Goal: Task Accomplishment & Management: Manage account settings

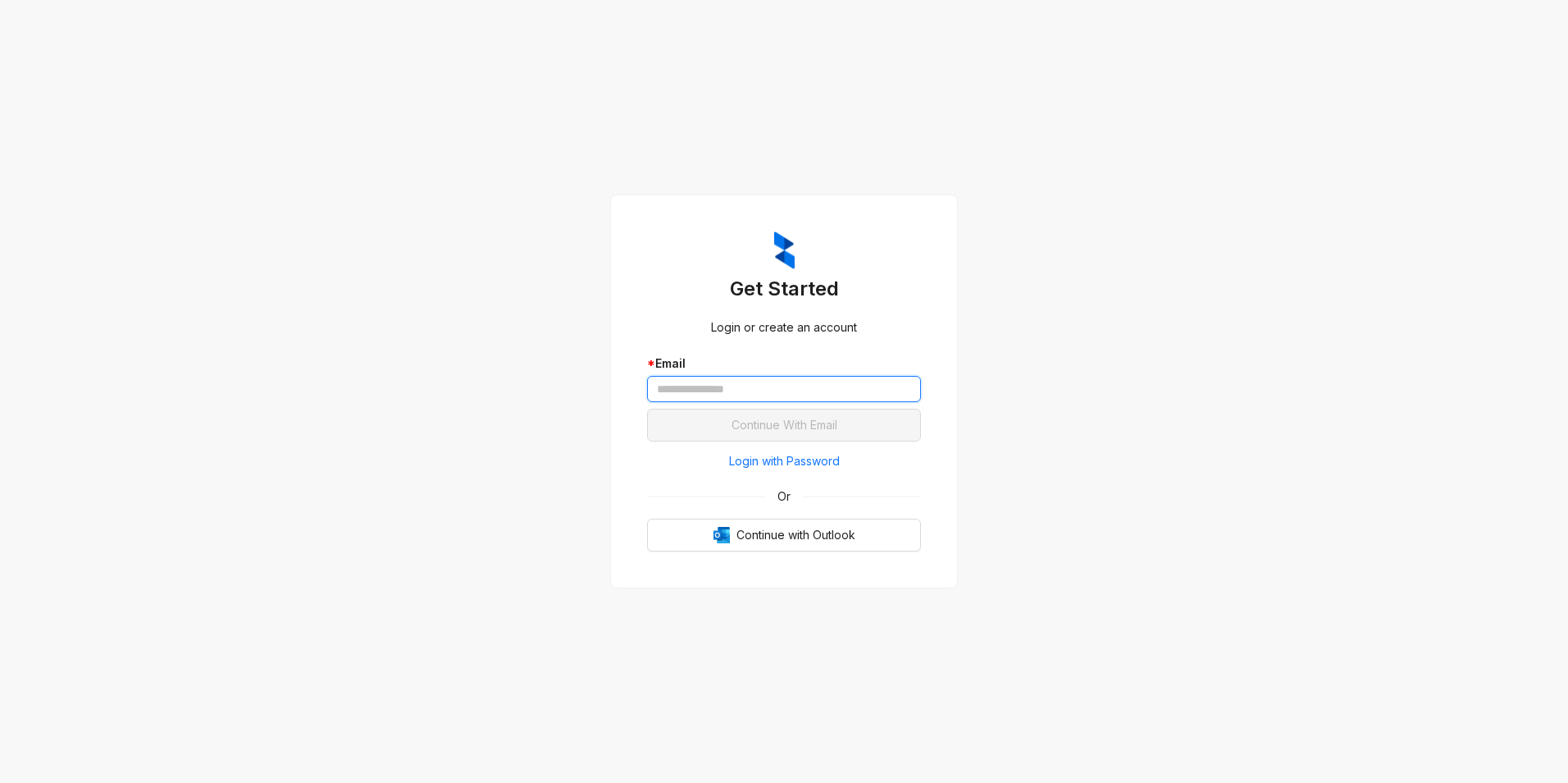
click at [708, 388] on input "text" at bounding box center [784, 389] width 274 height 27
type input "**********"
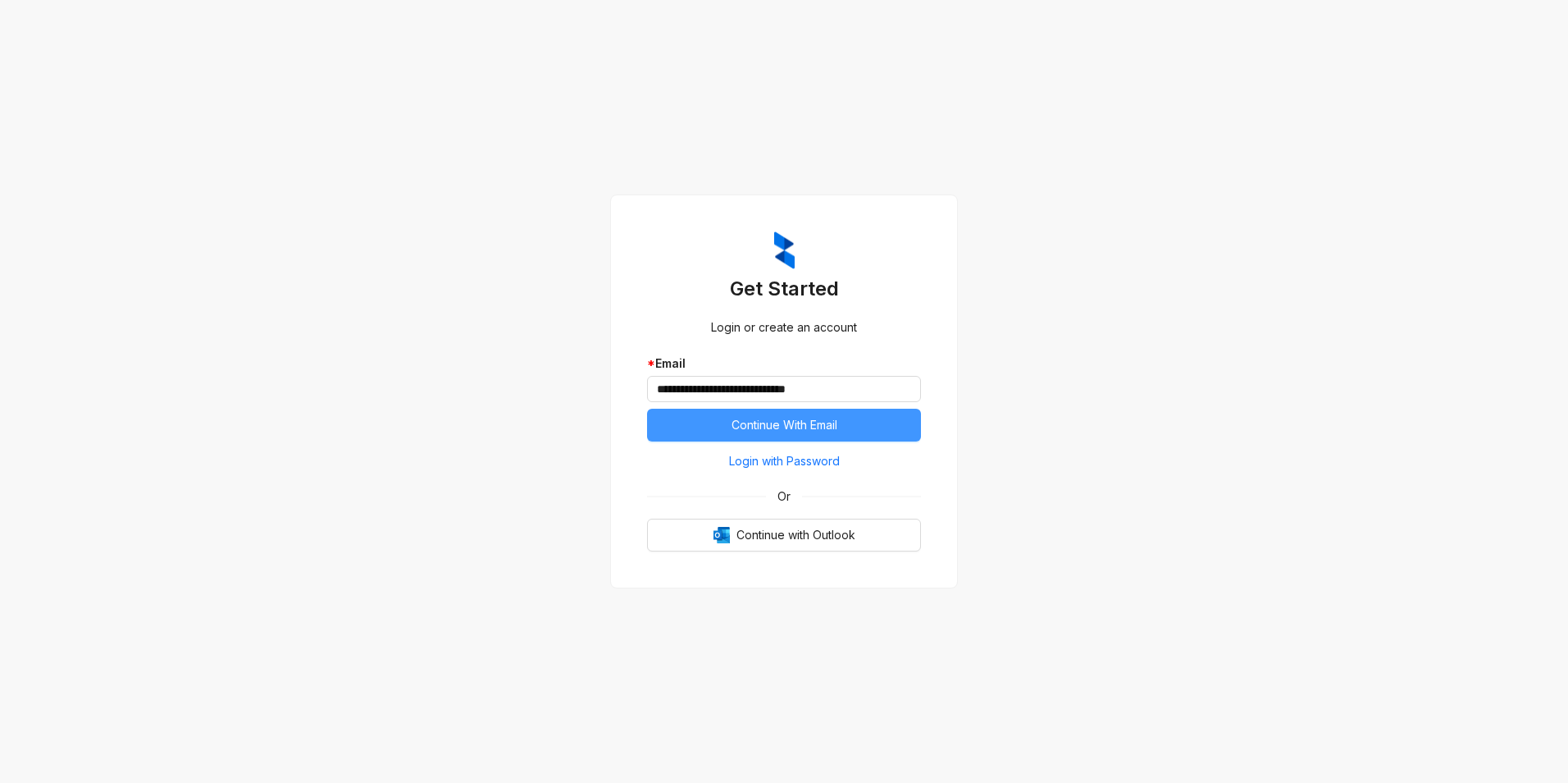
click at [742, 427] on span "Continue With Email" at bounding box center [784, 425] width 105 height 18
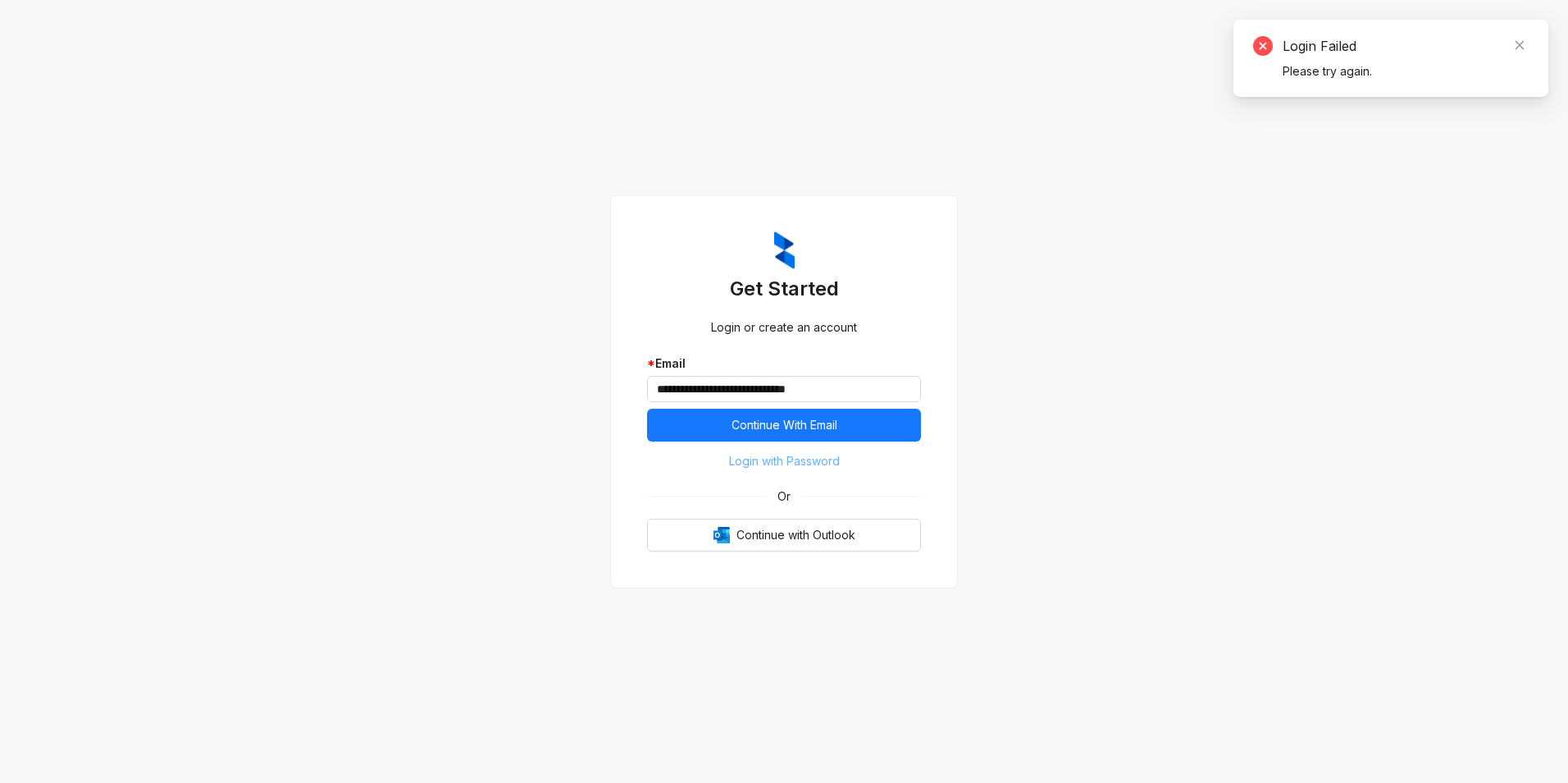
drag, startPoint x: 795, startPoint y: 460, endPoint x: 779, endPoint y: 474, distance: 21.3
click at [795, 458] on span "Login with Password" at bounding box center [784, 461] width 111 height 18
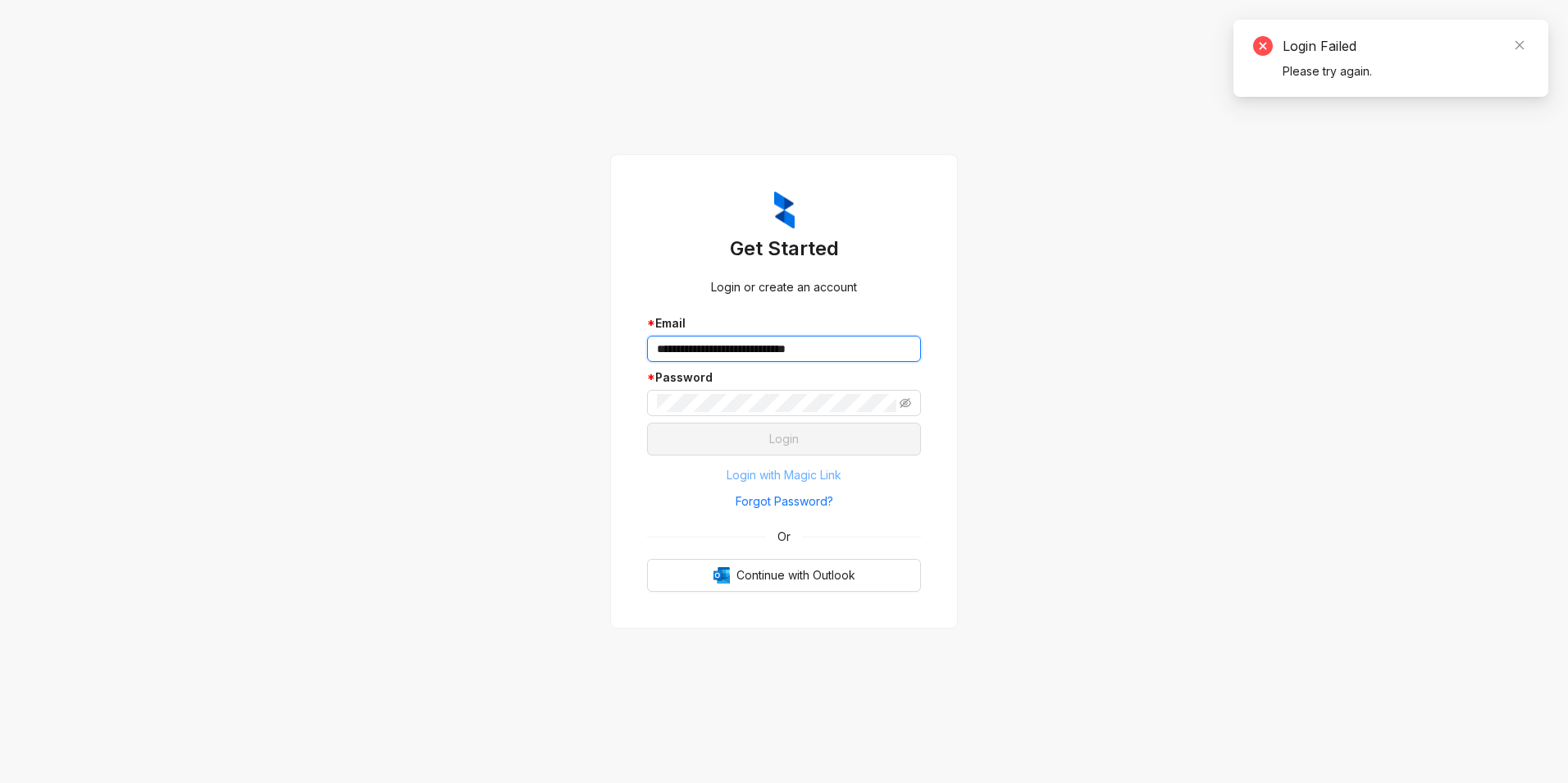
type input "**********"
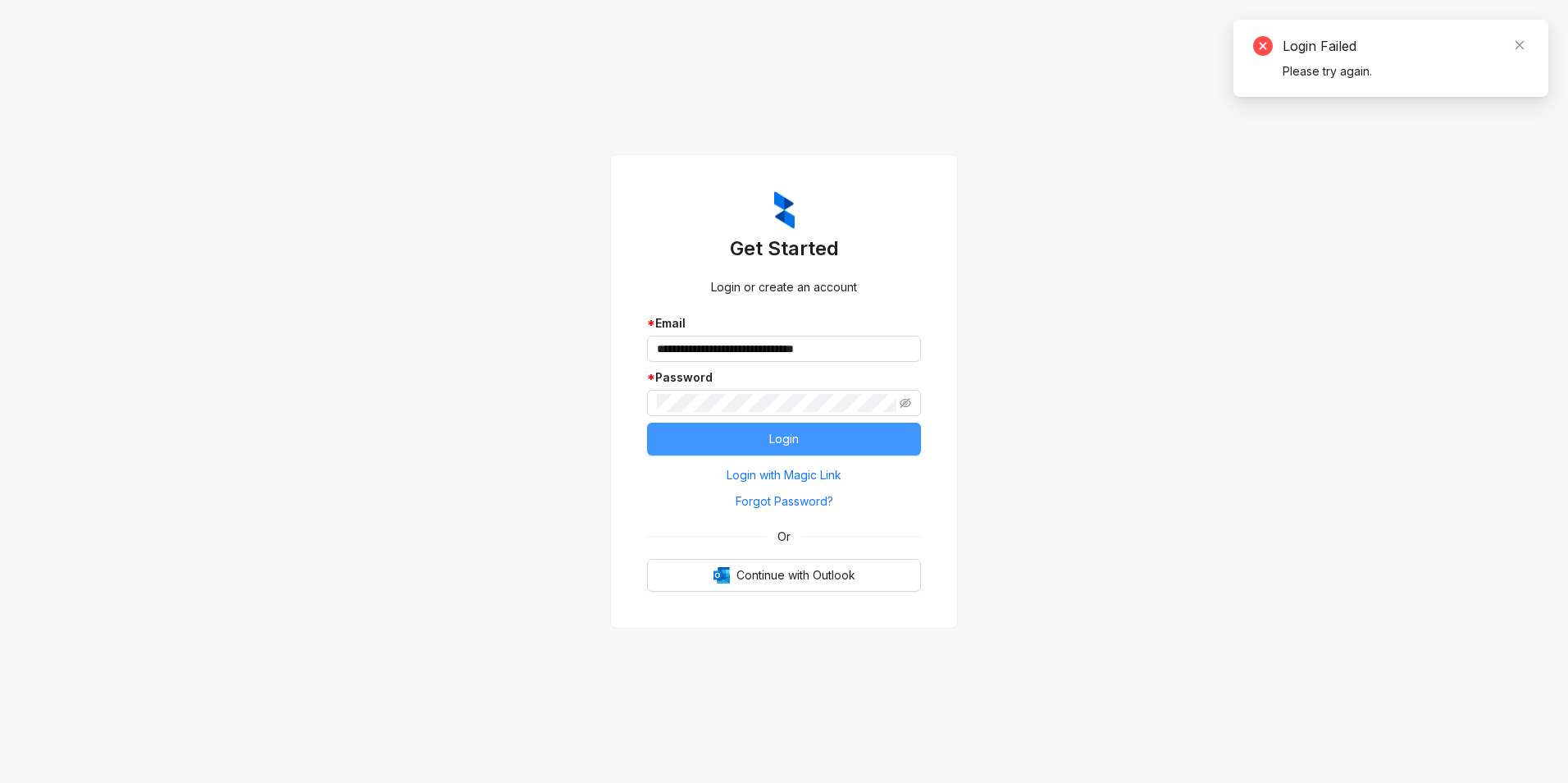
click at [765, 442] on button "Login" at bounding box center [784, 439] width 274 height 33
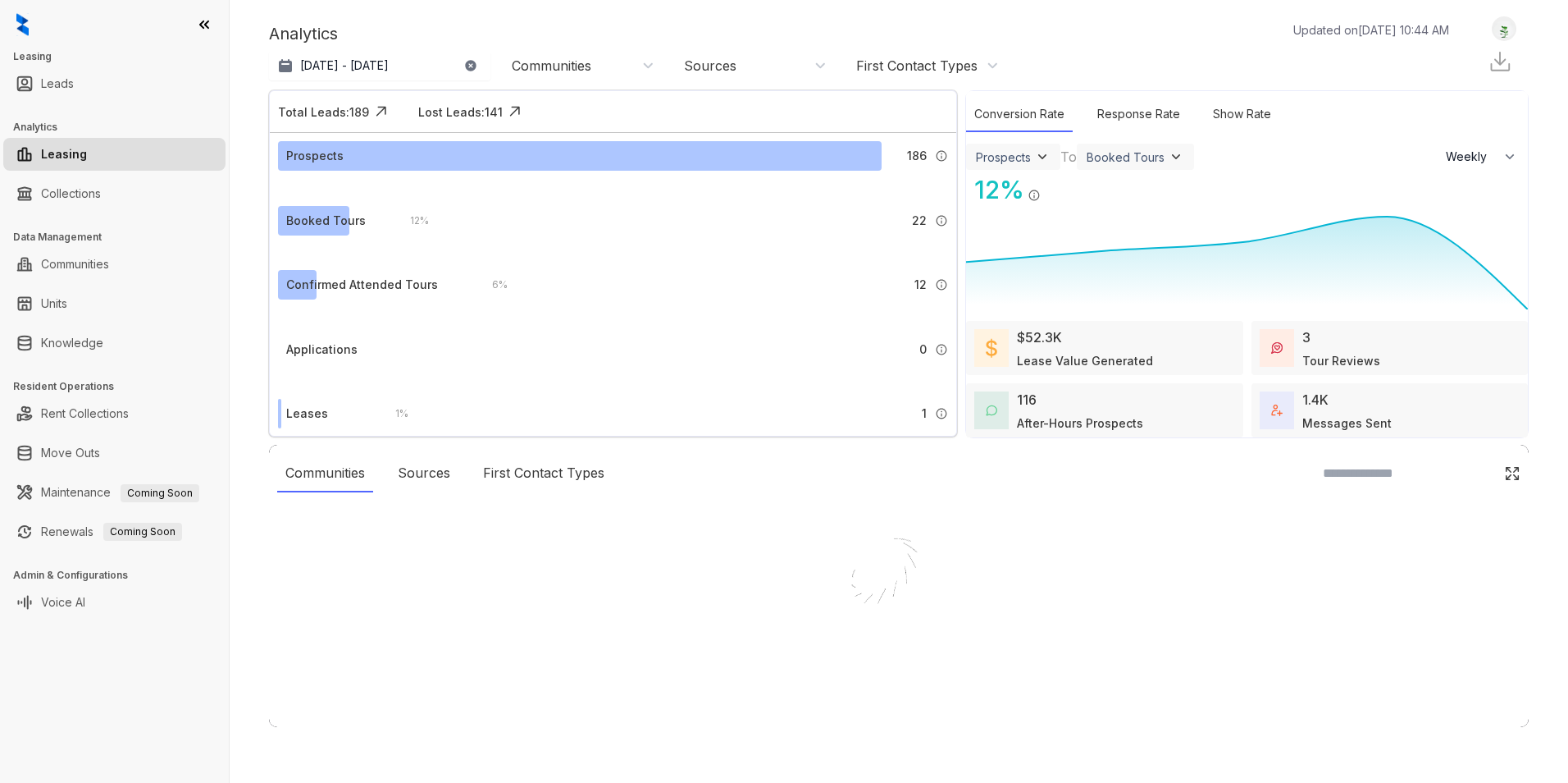
select select "******"
click at [77, 200] on div at bounding box center [784, 391] width 1568 height 783
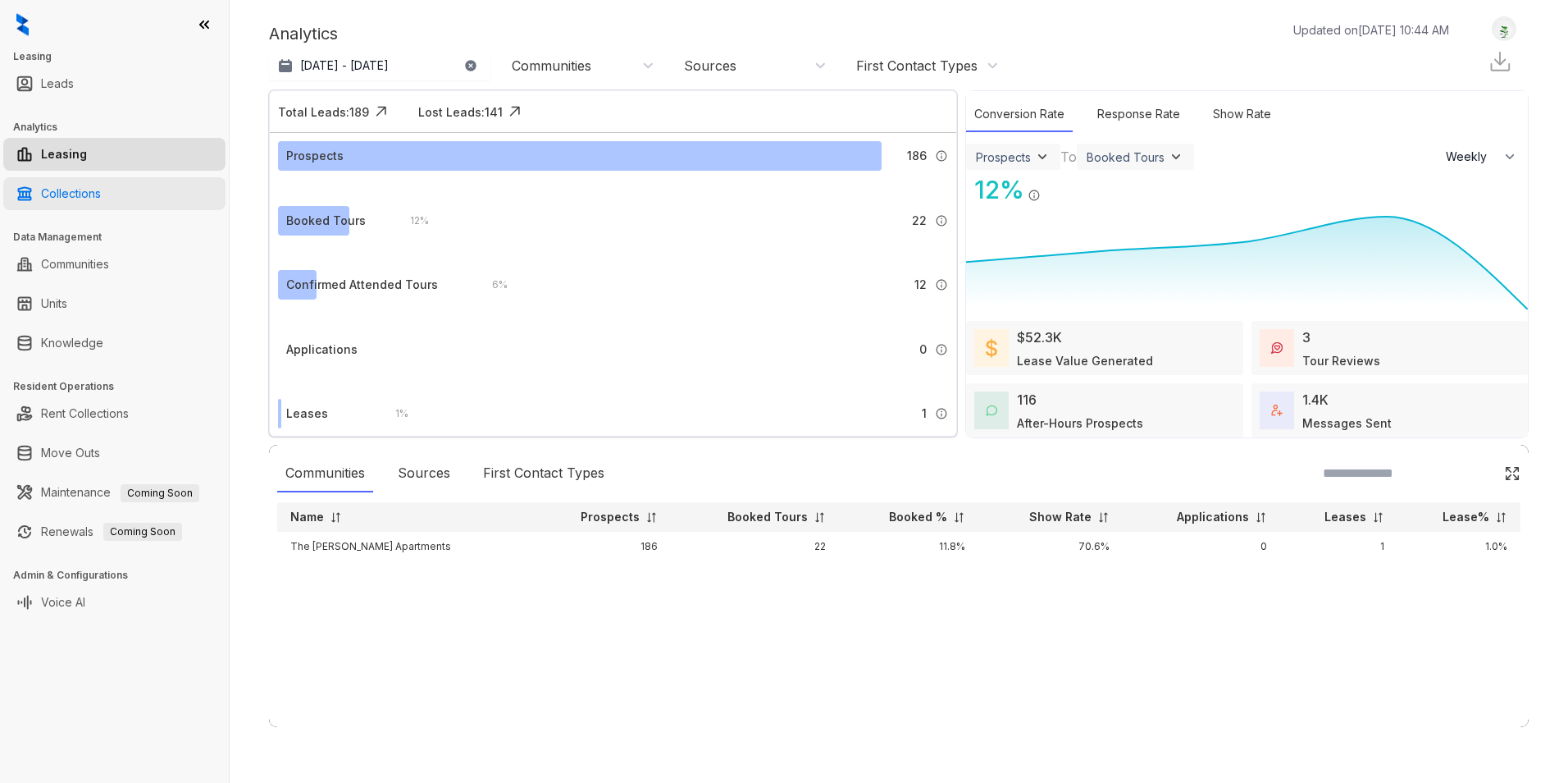
click at [77, 196] on link "Collections" at bounding box center [71, 193] width 60 height 33
click at [59, 197] on link "Collections" at bounding box center [71, 193] width 60 height 33
click at [561, 67] on div "Communities" at bounding box center [551, 66] width 80 height 18
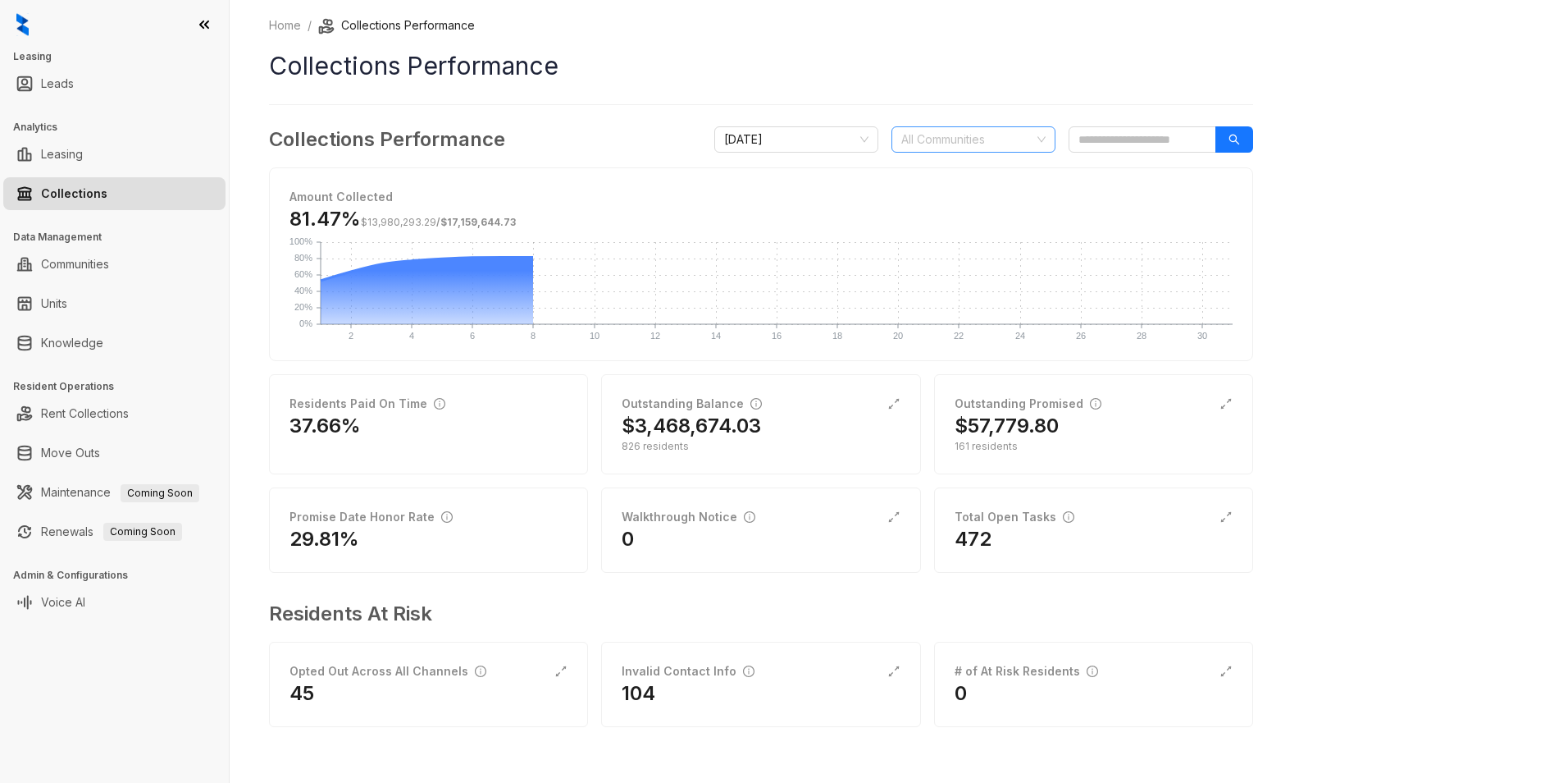
click at [1005, 139] on div at bounding box center [965, 139] width 140 height 23
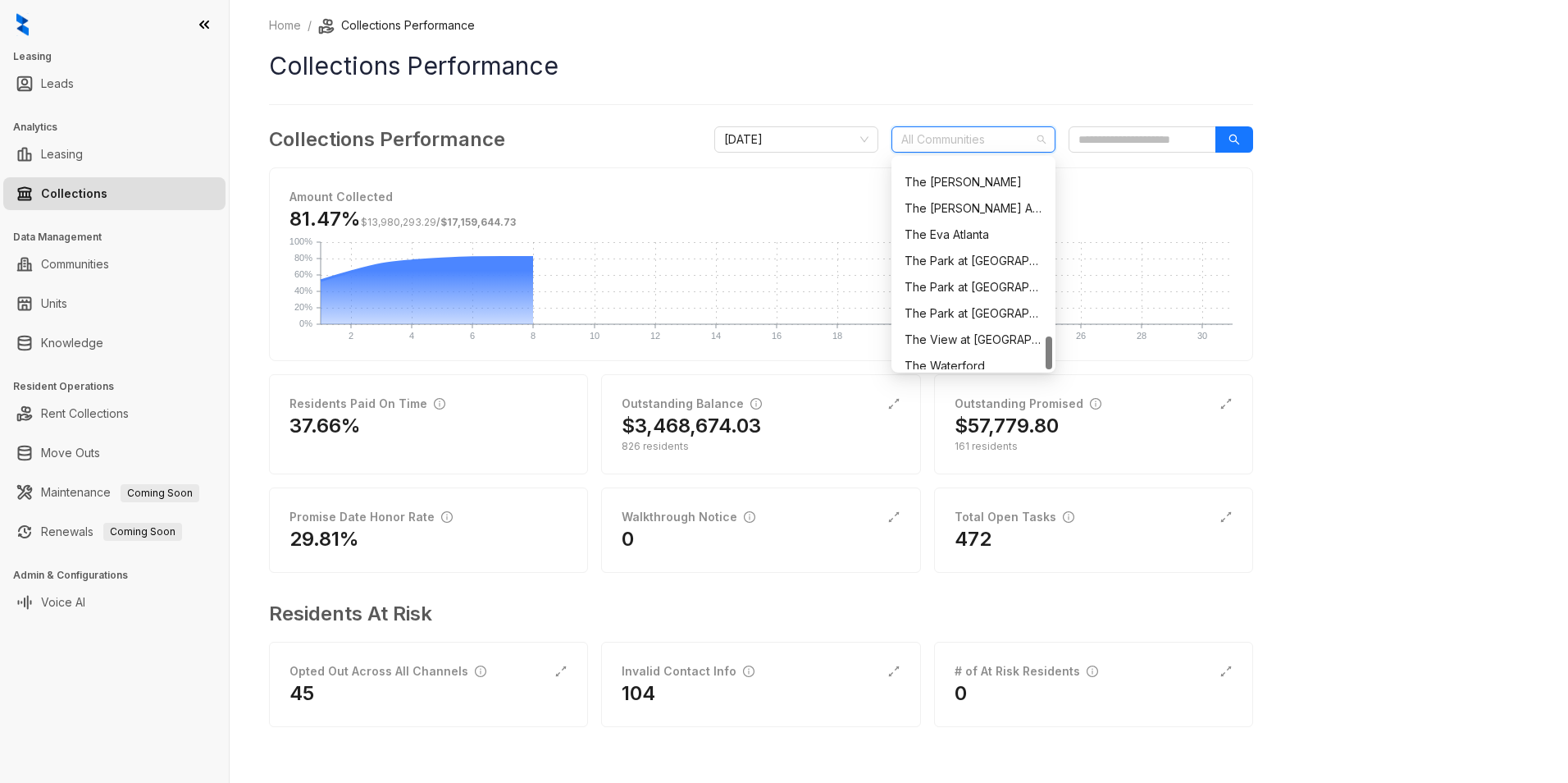
scroll to position [1103, 0]
click at [973, 168] on div "The [PERSON_NAME] Apartments" at bounding box center [973, 172] width 137 height 18
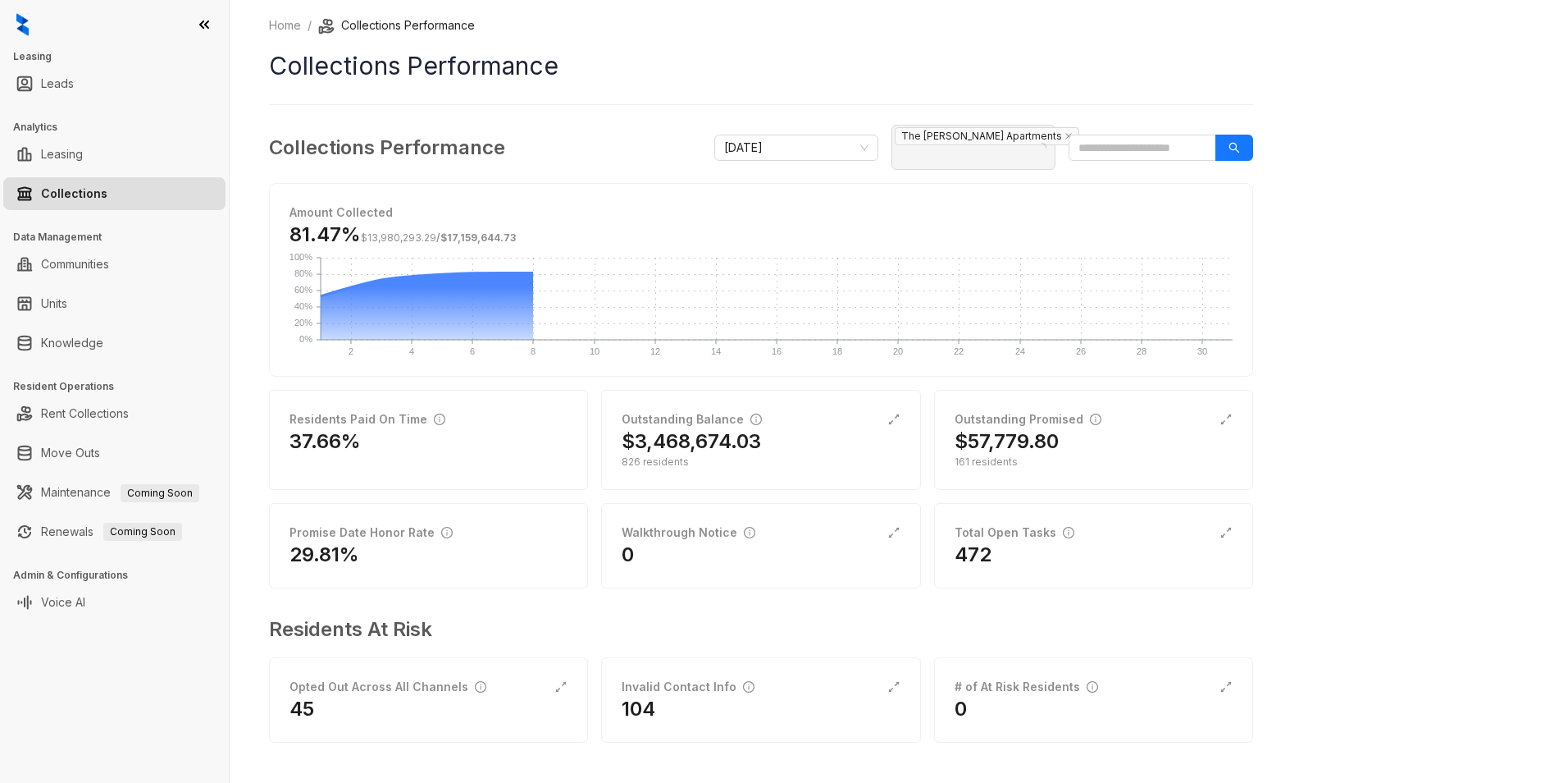
click at [1337, 369] on div "Home / Collections Performance Collections Performance Collections Performance …" at bounding box center [899, 391] width 1338 height 783
click at [669, 411] on div "Outstanding Balance" at bounding box center [691, 419] width 140 height 18
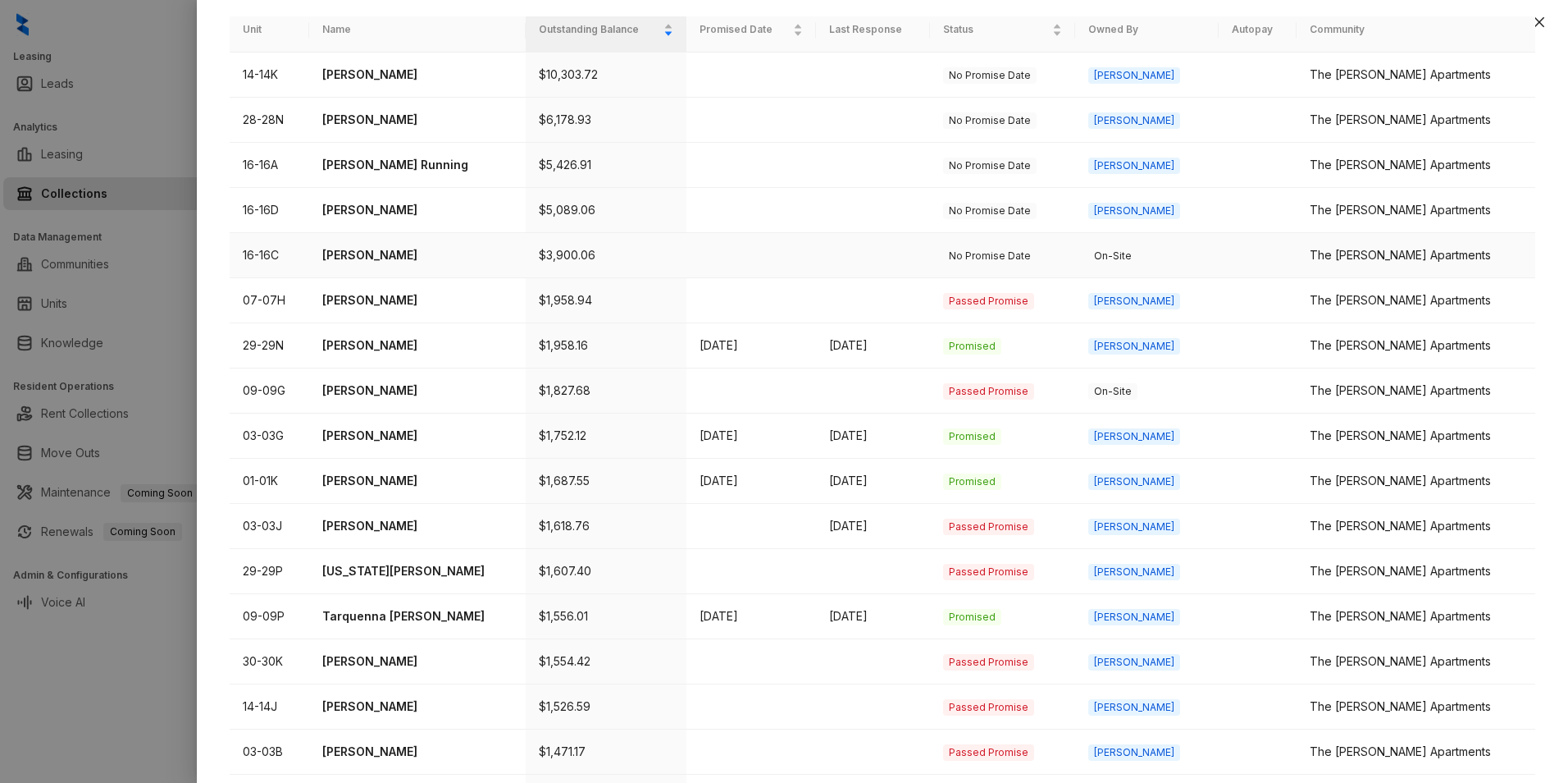
scroll to position [247, 0]
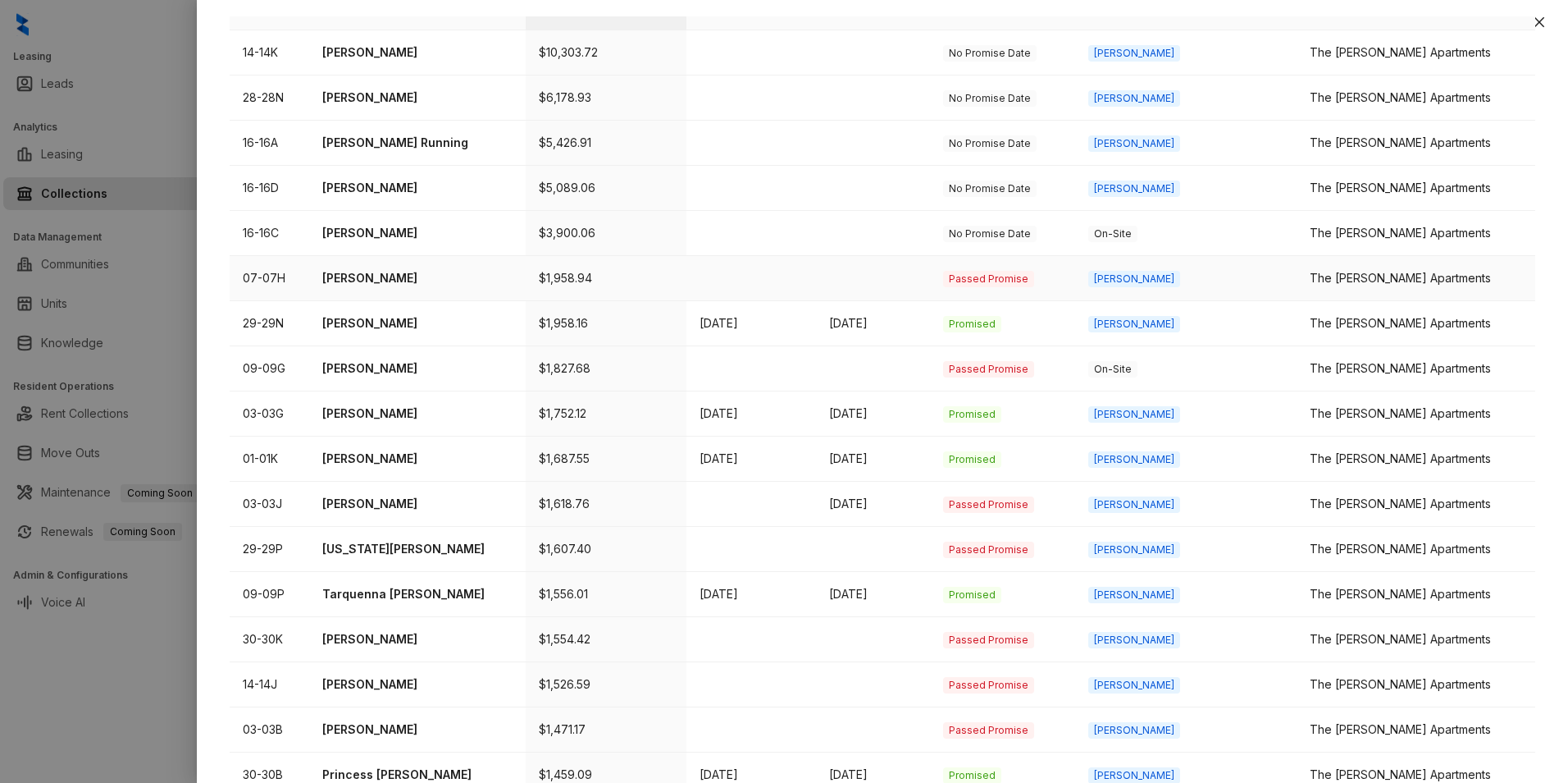
click at [488, 270] on p "[PERSON_NAME]" at bounding box center [418, 278] width 191 height 18
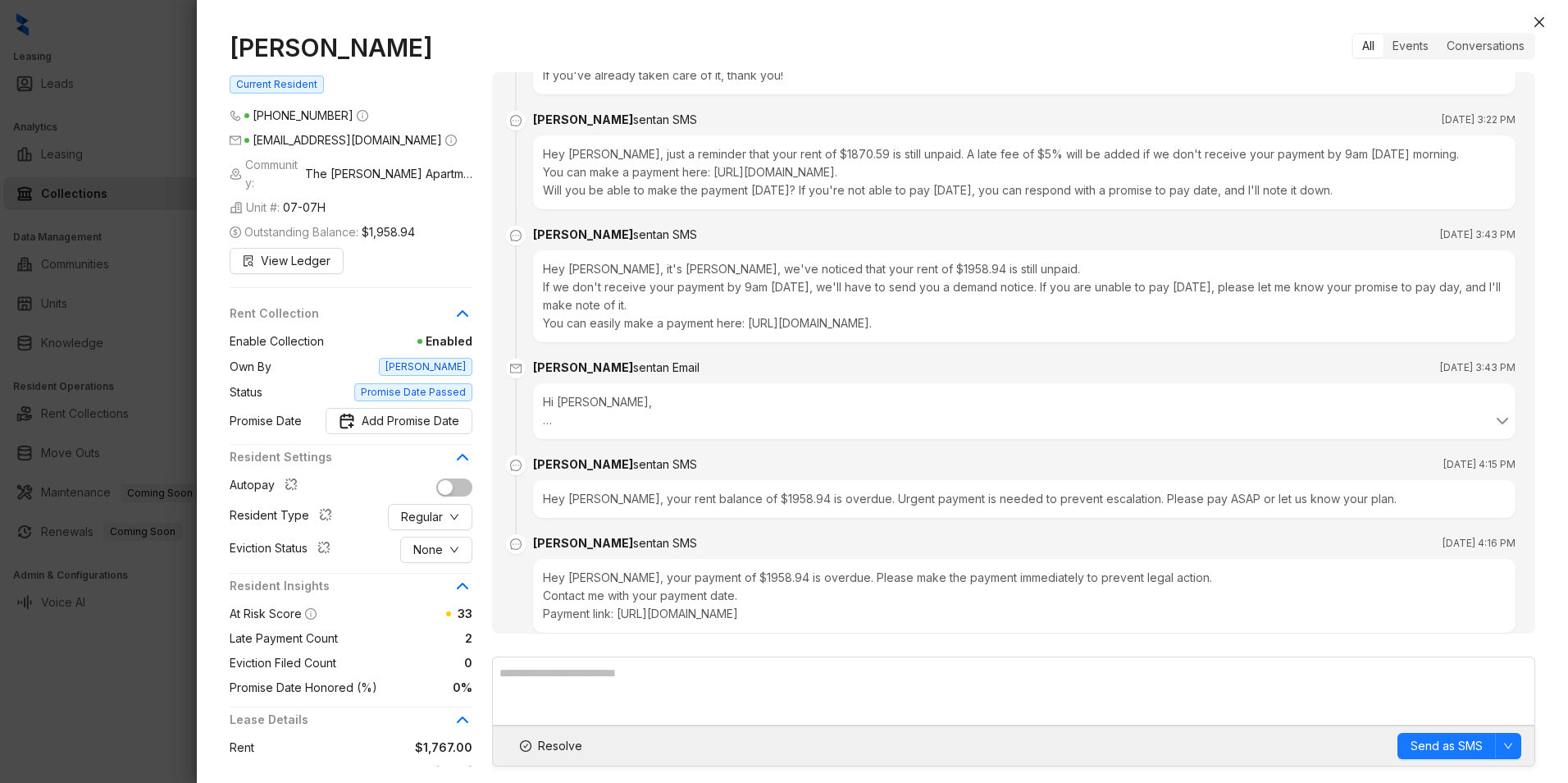
scroll to position [2580, 0]
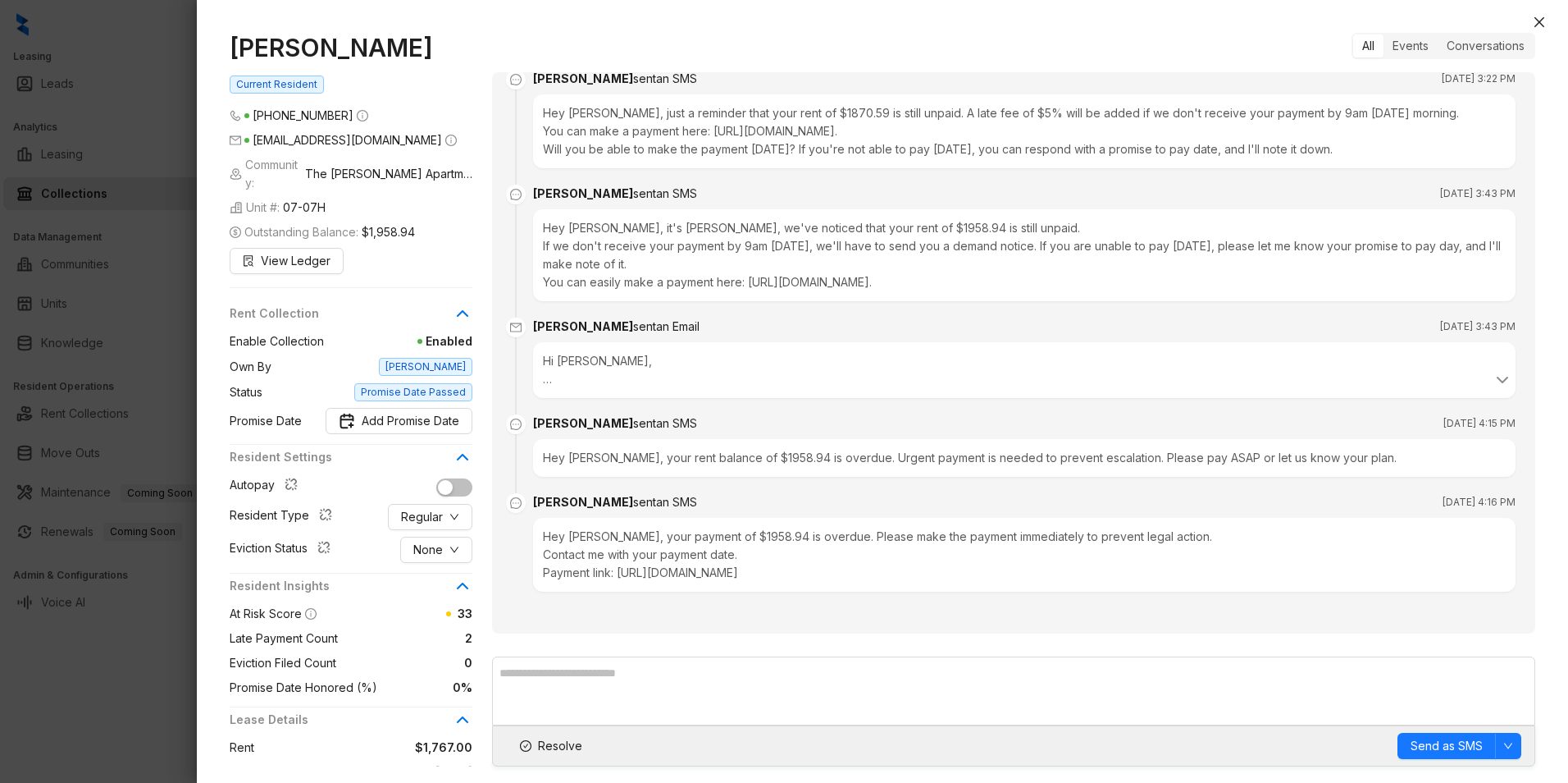
click at [550, 380] on br at bounding box center [548, 379] width 9 height 14
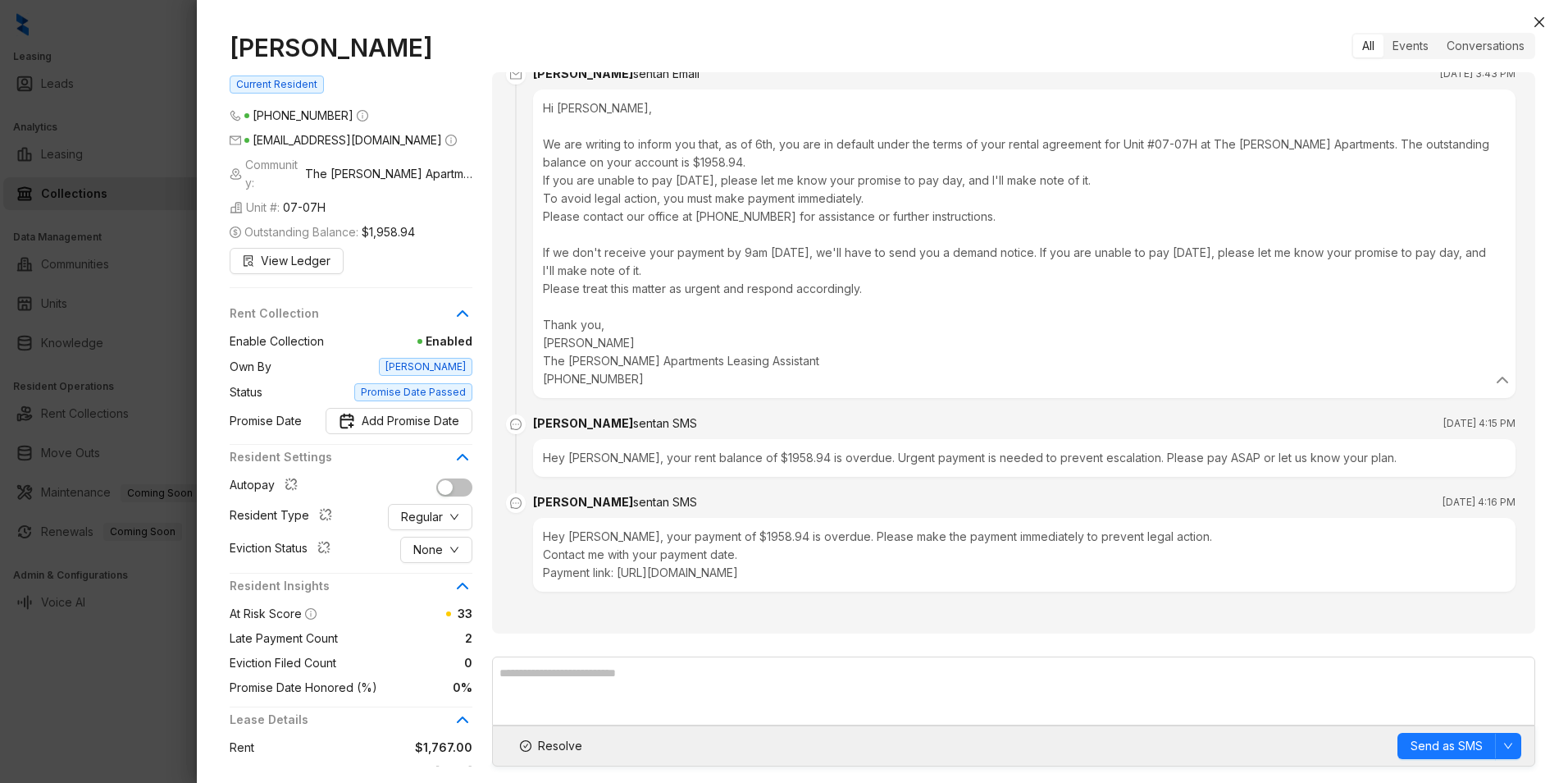
scroll to position [2832, 0]
click at [1543, 21] on icon "close" at bounding box center [1539, 22] width 13 height 13
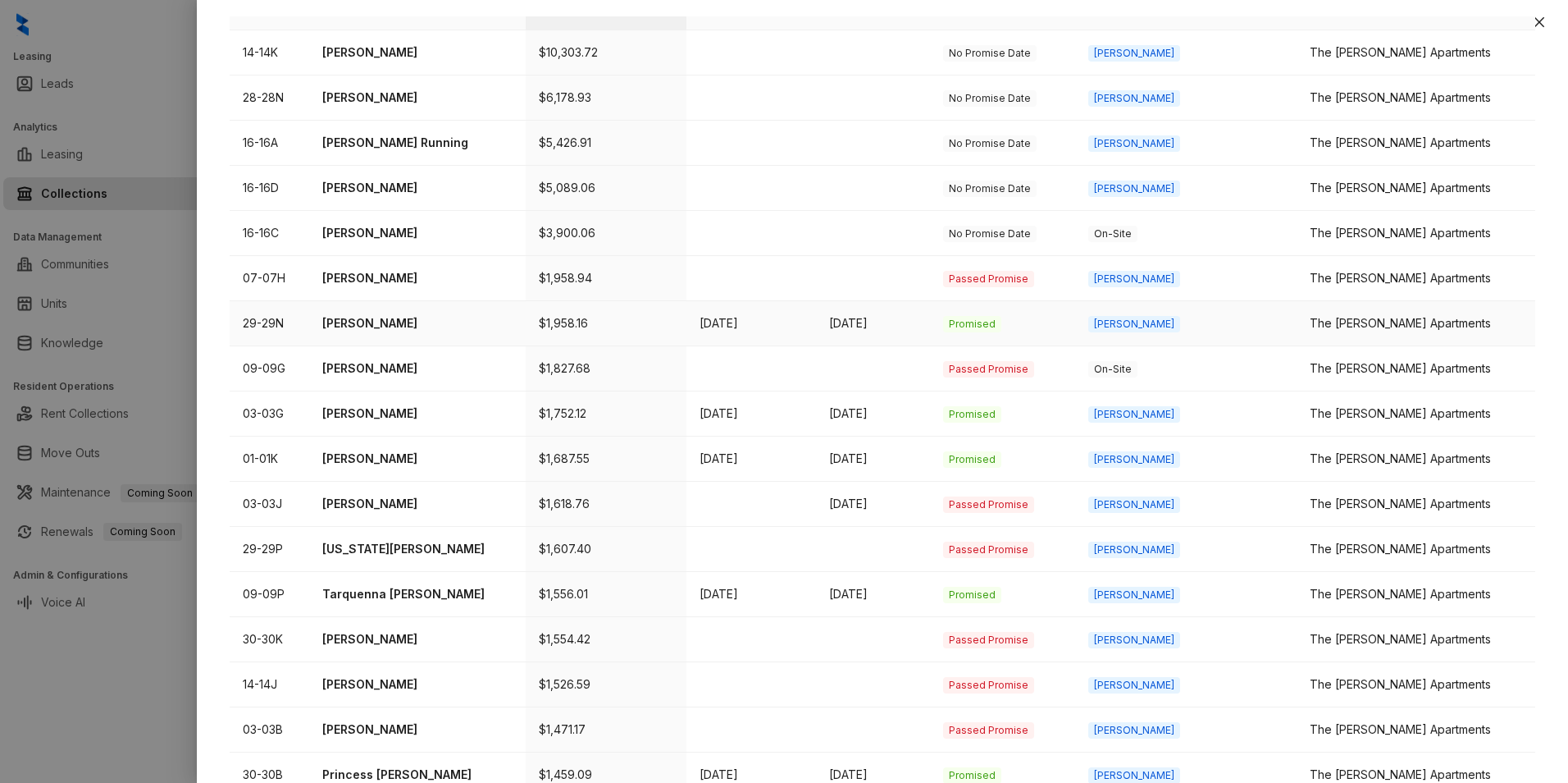
click at [490, 314] on p "[PERSON_NAME]" at bounding box center [418, 323] width 191 height 18
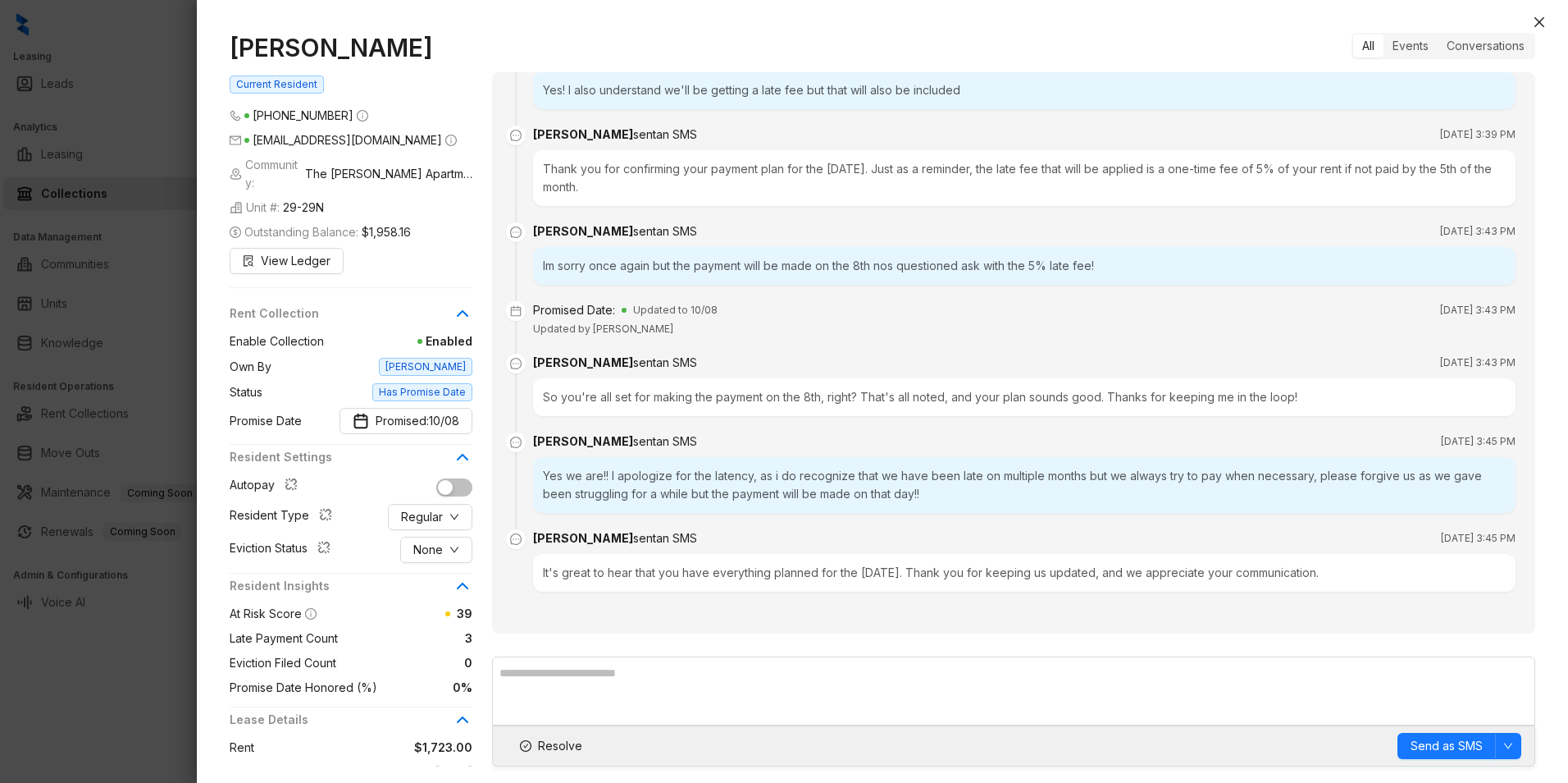
scroll to position [3953, 0]
click at [551, 680] on textarea at bounding box center [1013, 691] width 1043 height 69
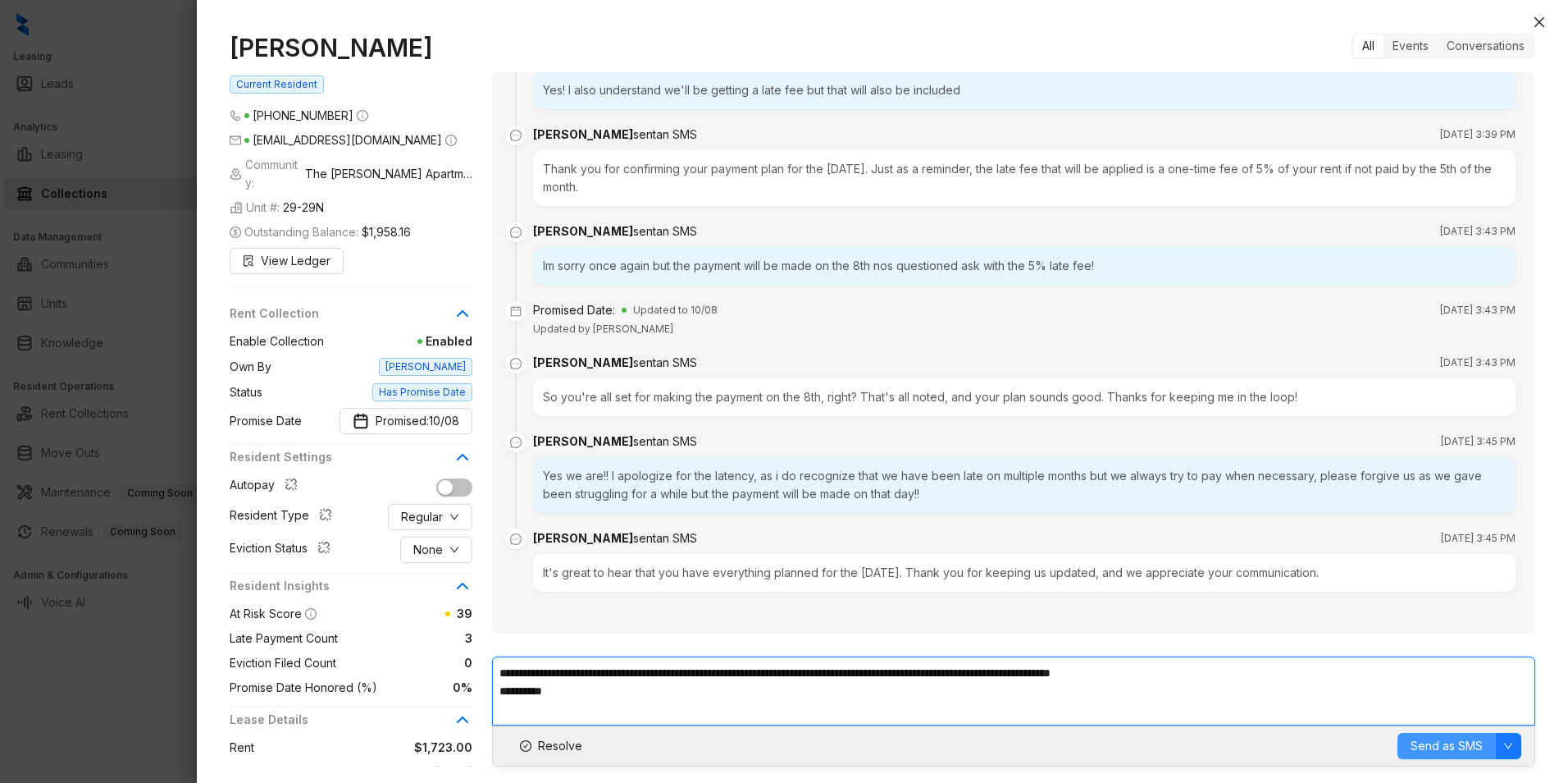
type textarea "**********"
click at [1454, 743] on span "Send as SMS" at bounding box center [1447, 746] width 72 height 18
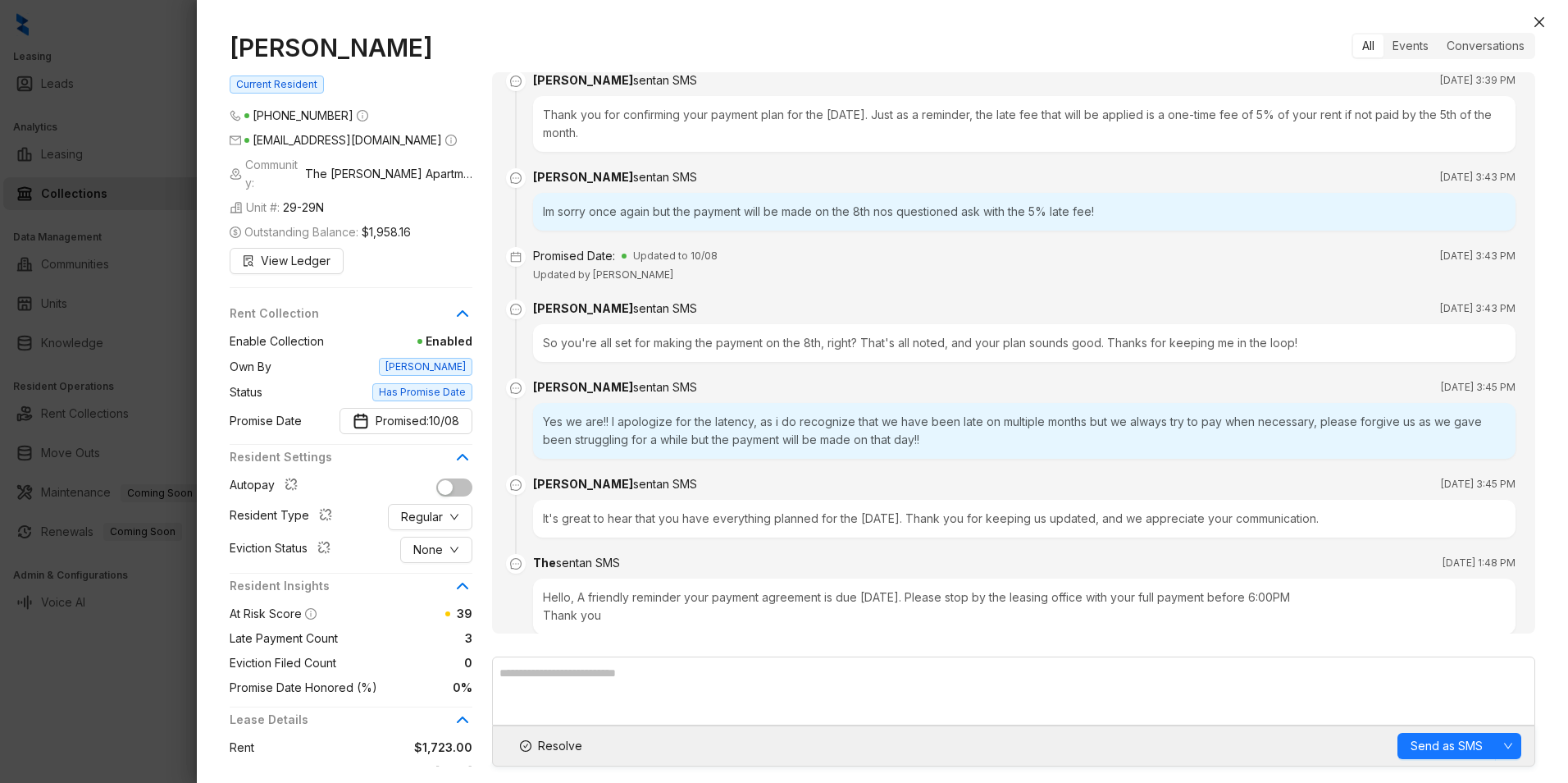
scroll to position [4050, 0]
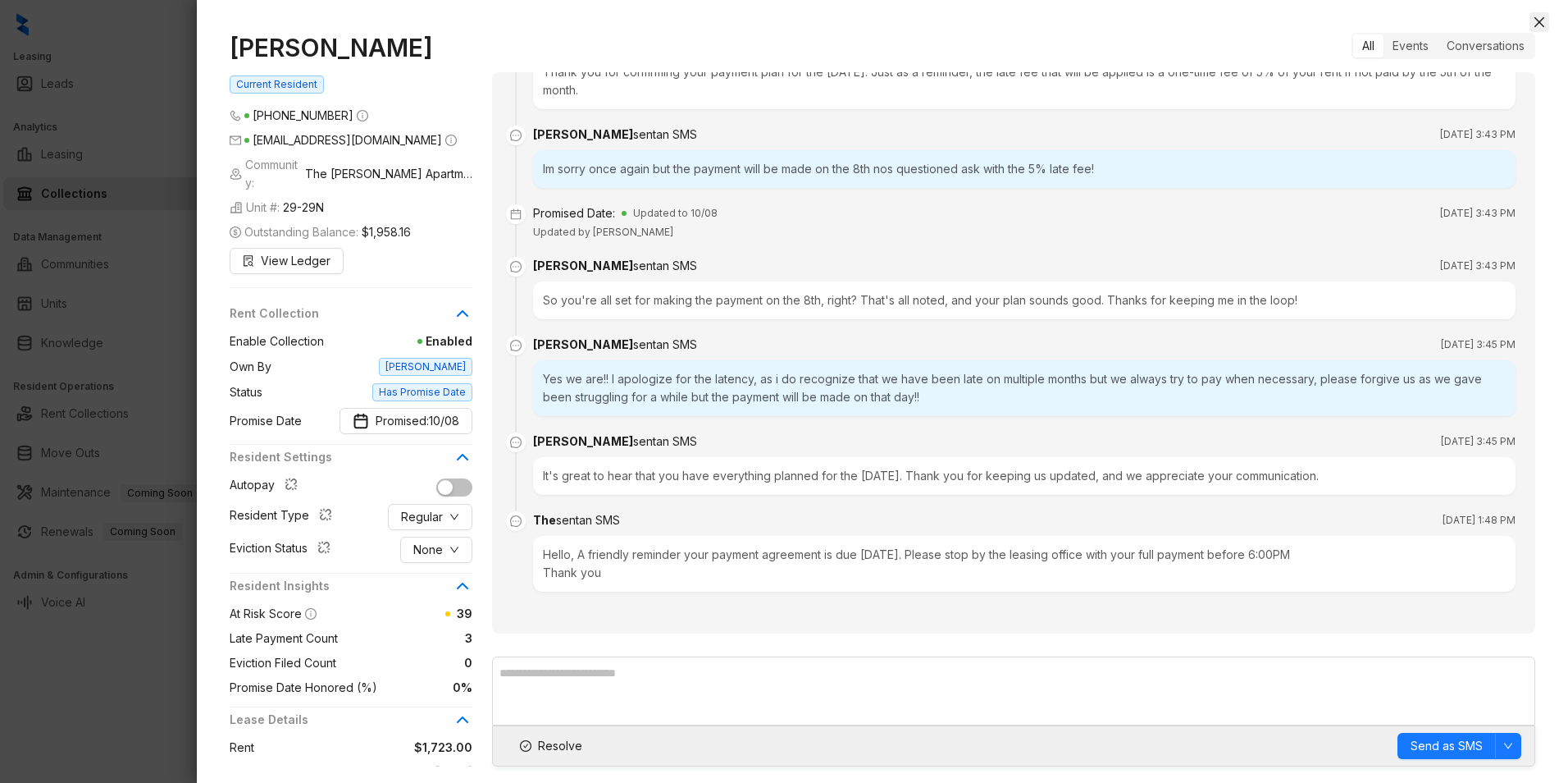
click at [1537, 21] on icon "close" at bounding box center [1539, 22] width 13 height 13
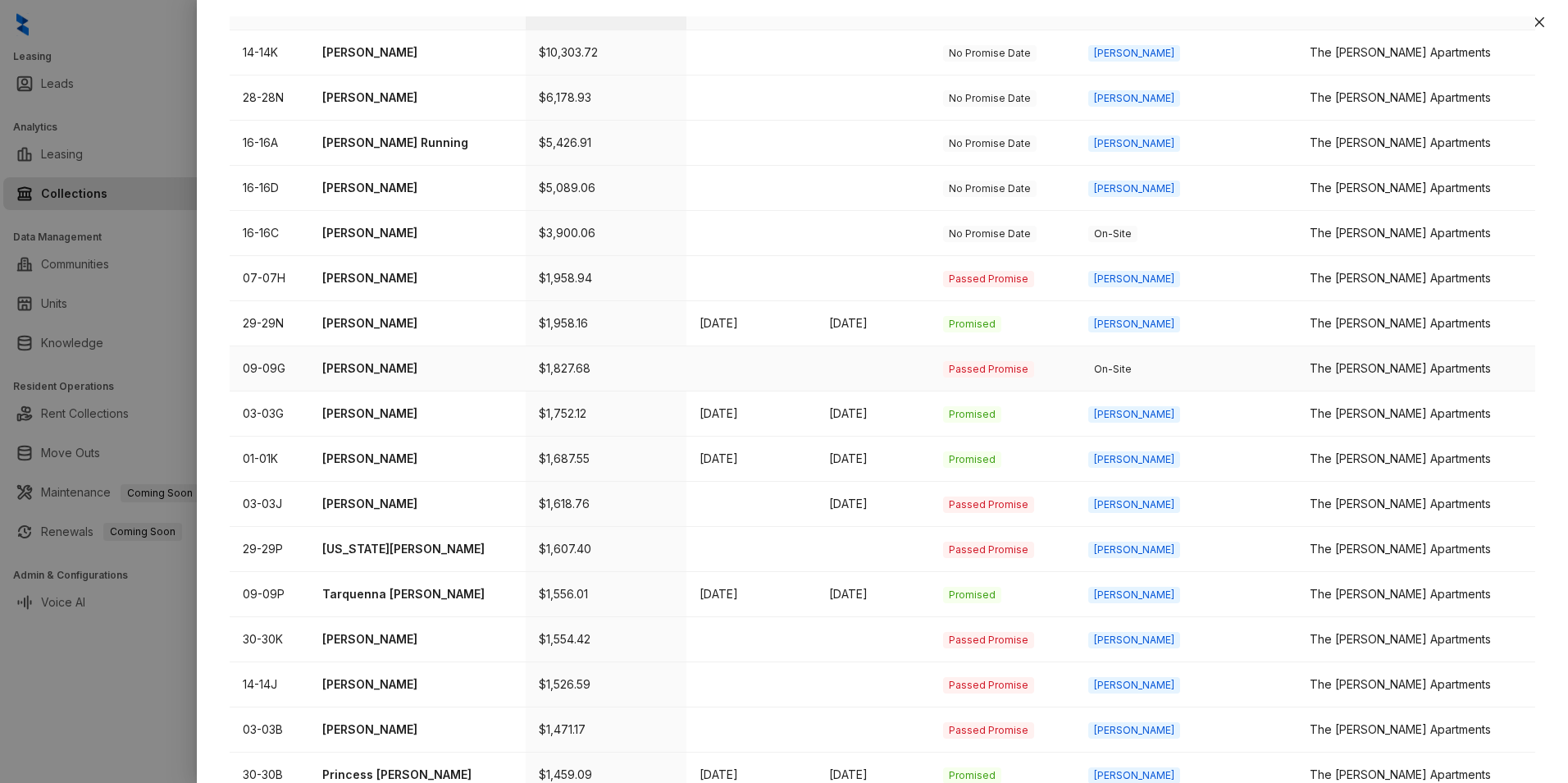
click at [431, 359] on p "[PERSON_NAME]" at bounding box center [418, 368] width 191 height 18
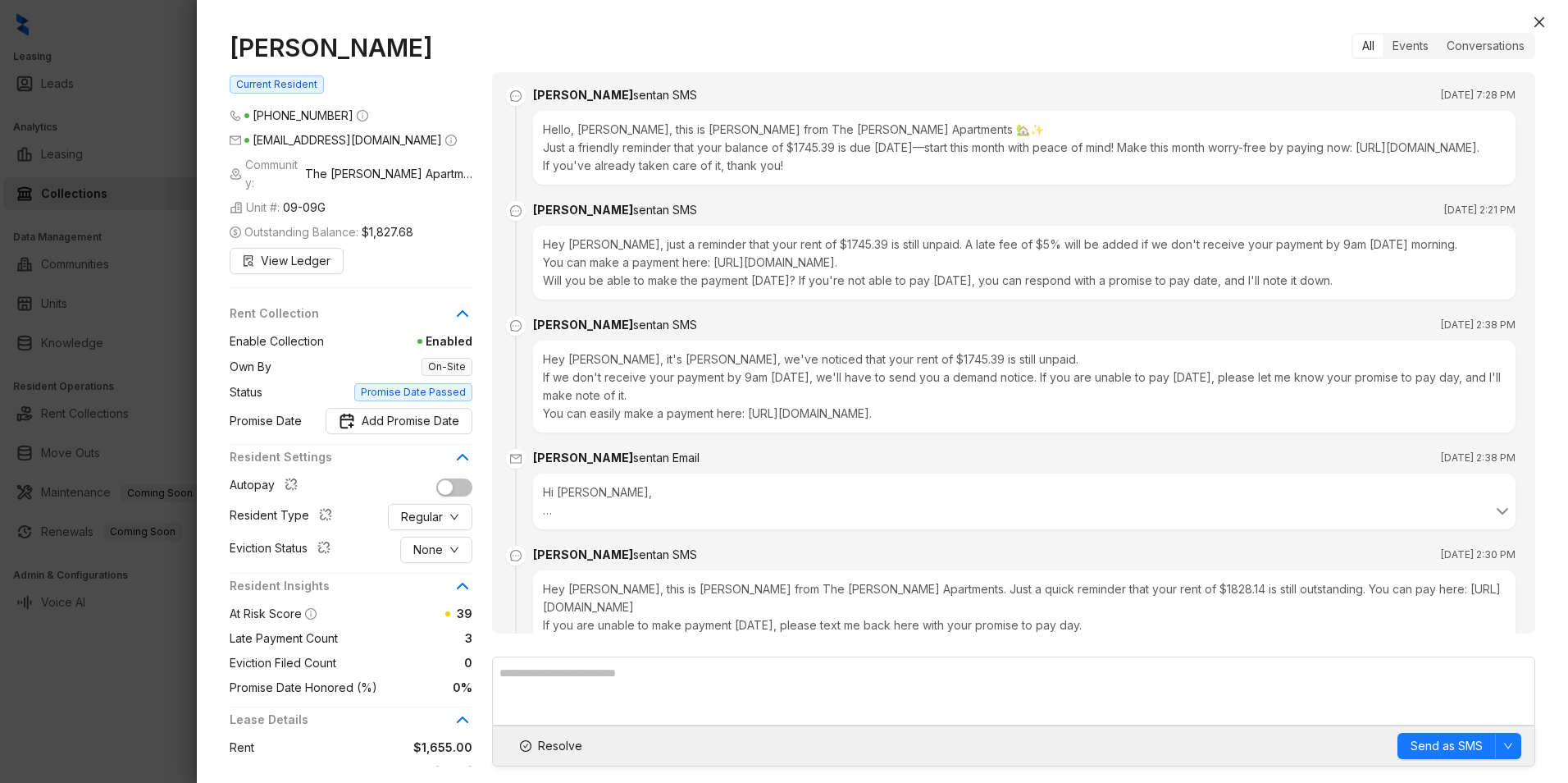
scroll to position [2819, 0]
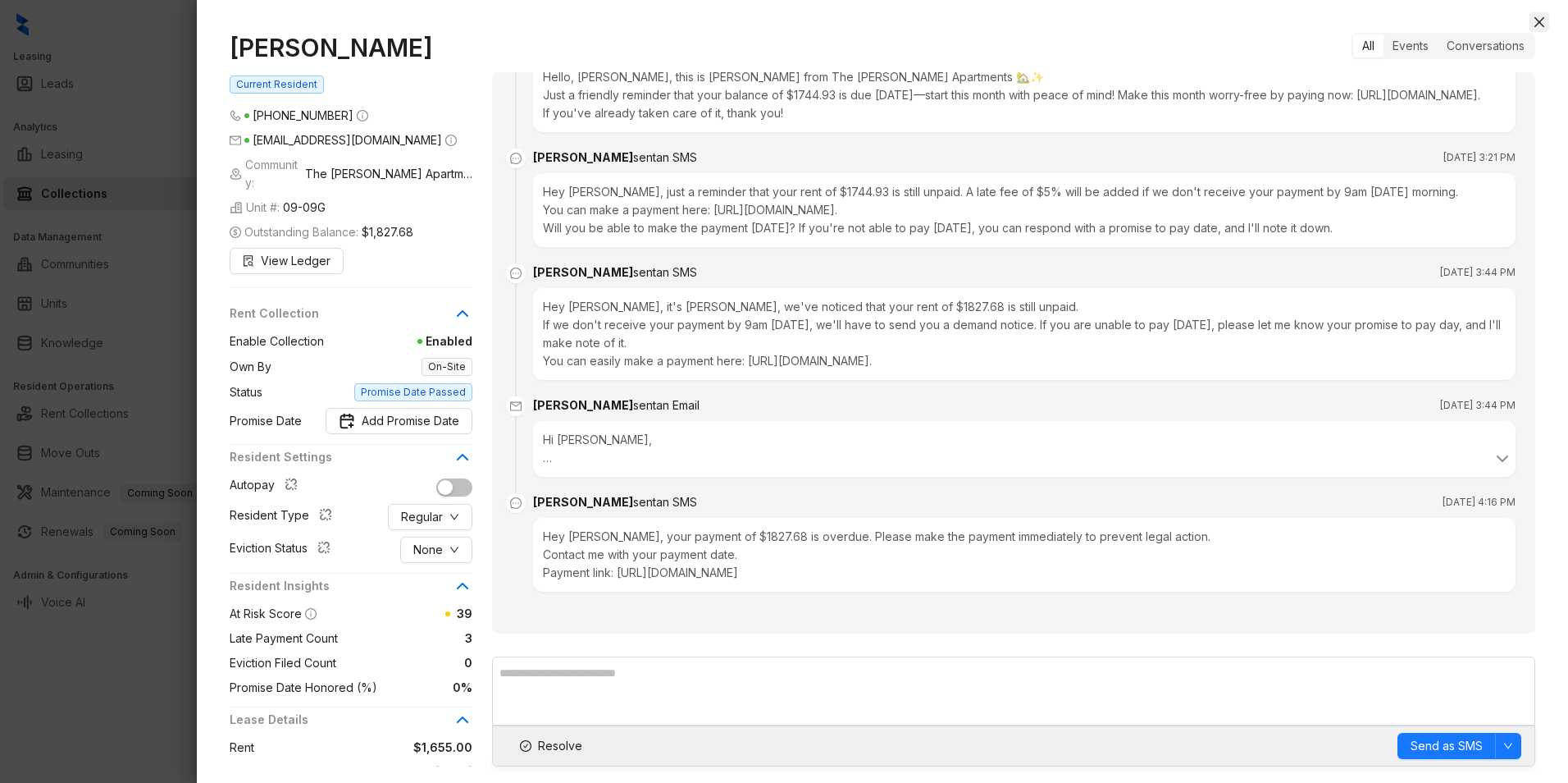
click at [1540, 17] on icon "close" at bounding box center [1539, 22] width 13 height 13
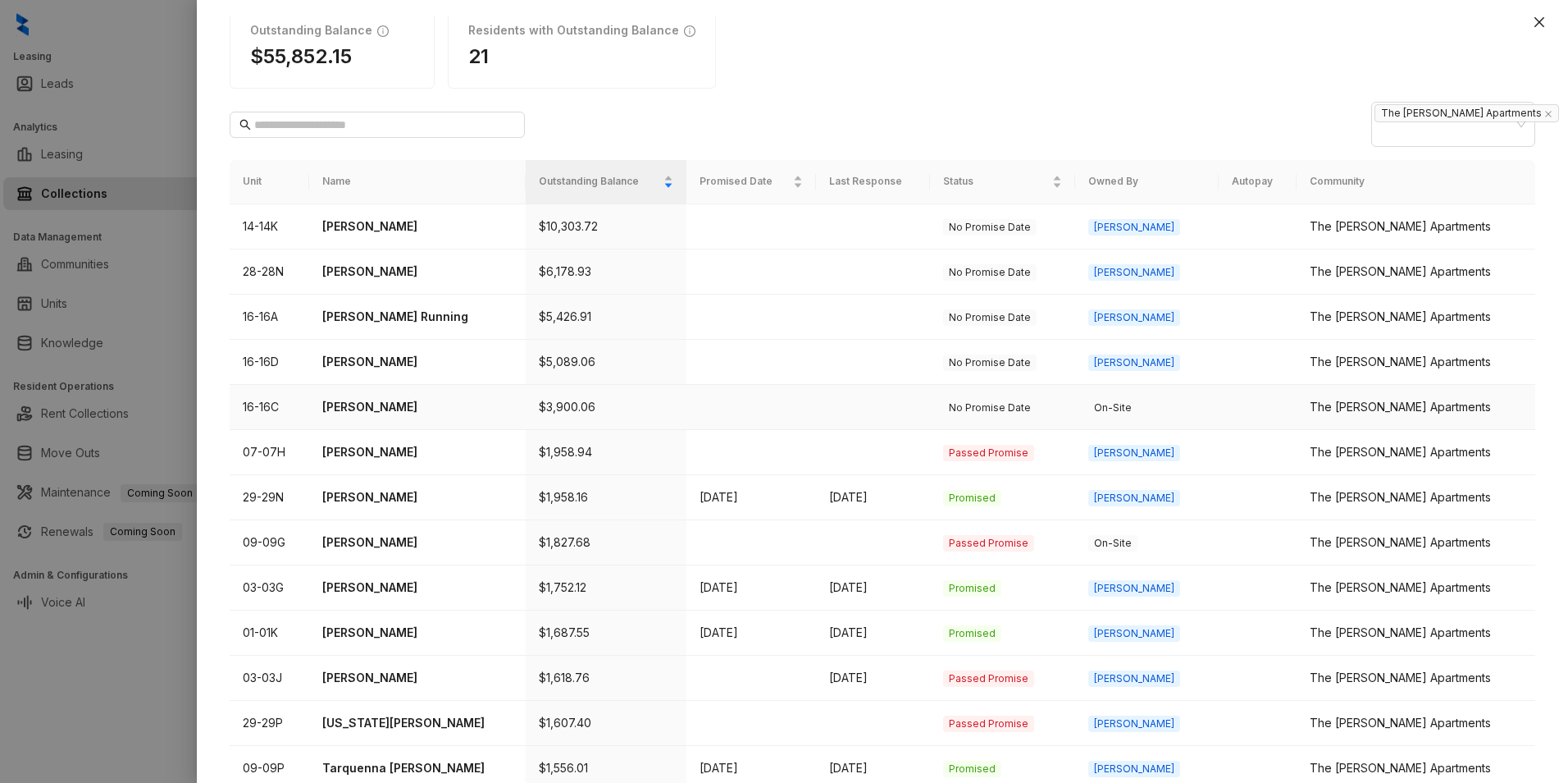
scroll to position [434, 0]
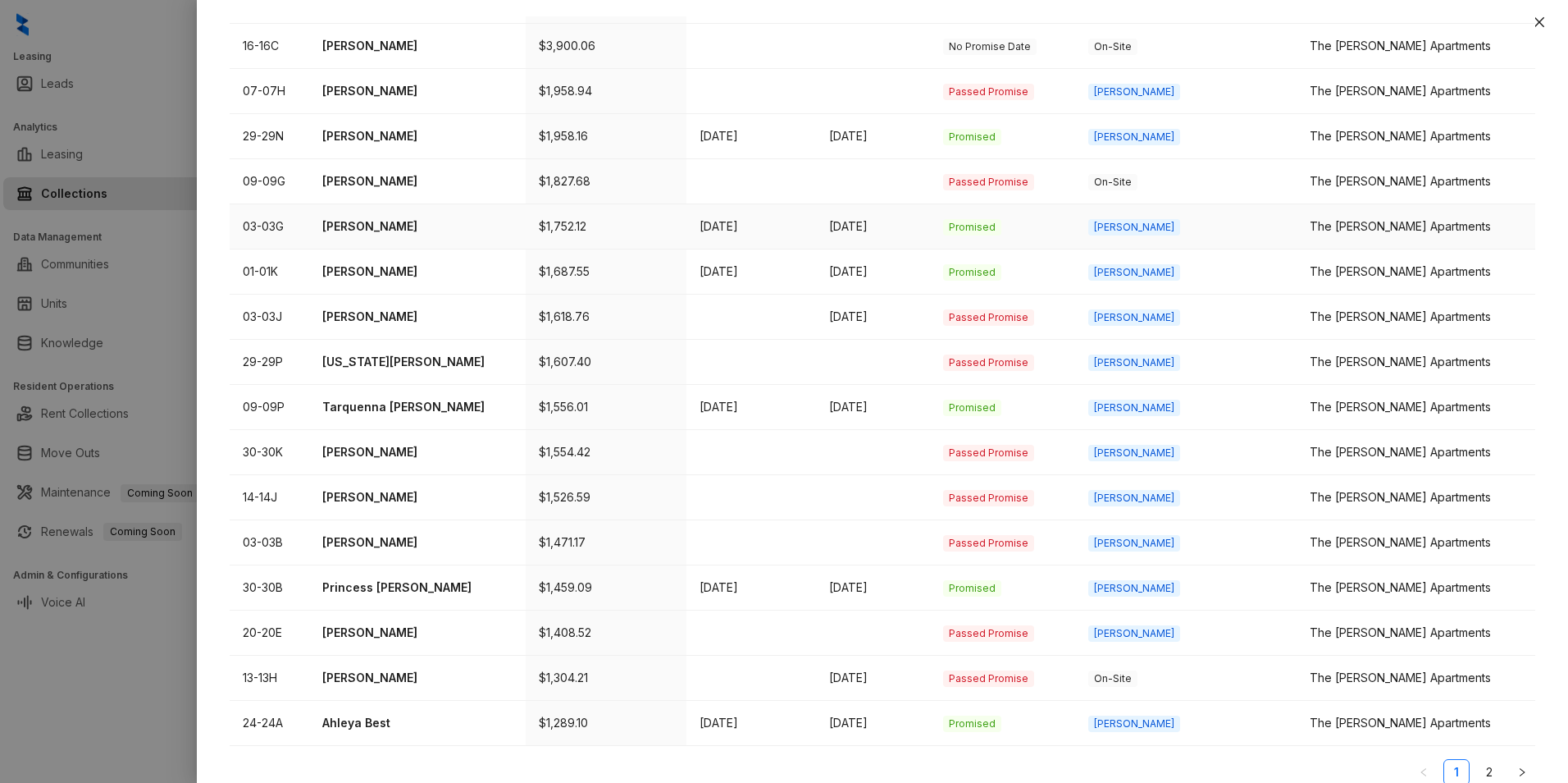
click at [492, 217] on p "[PERSON_NAME]" at bounding box center [418, 226] width 191 height 18
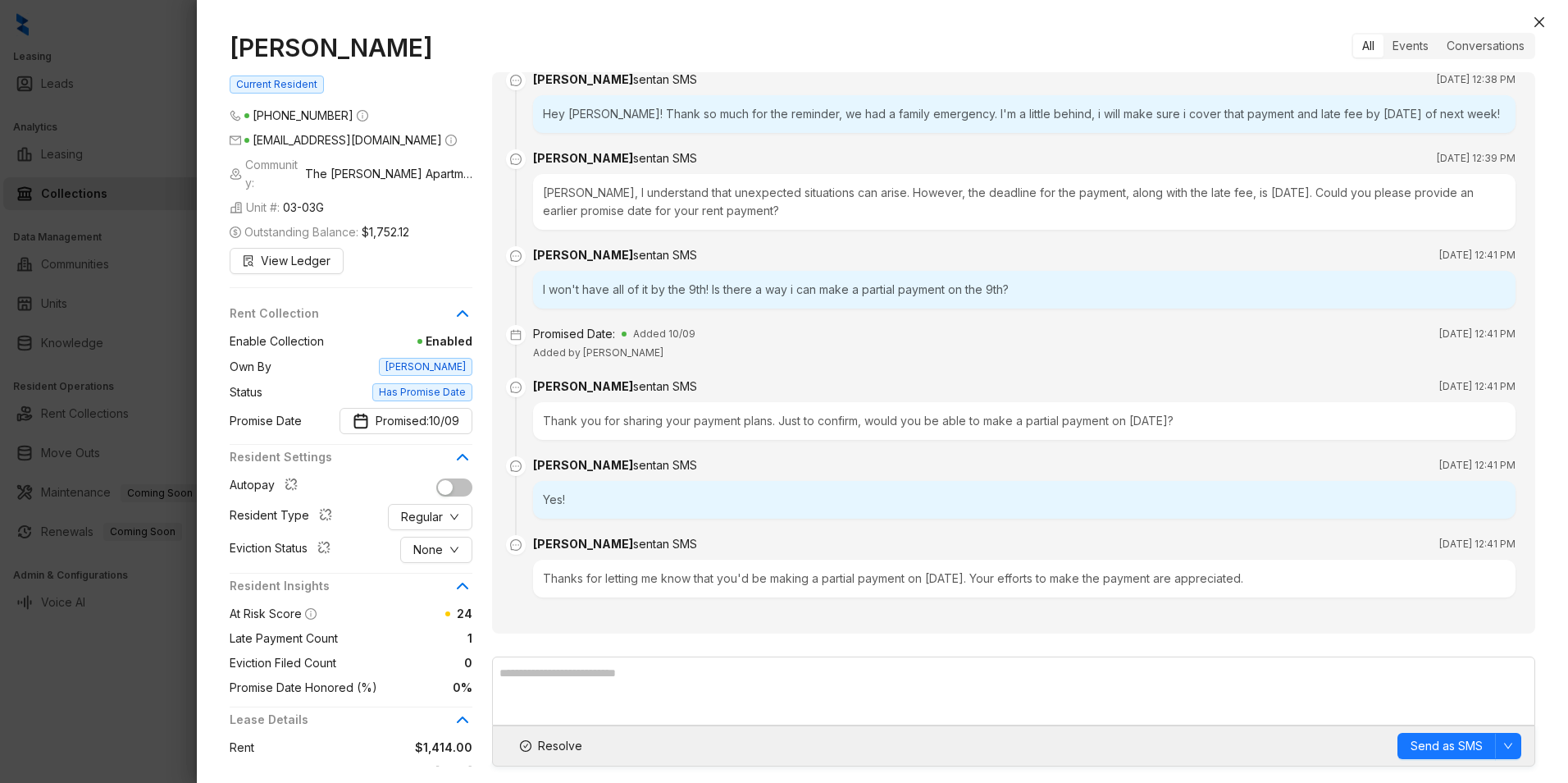
scroll to position [1186, 0]
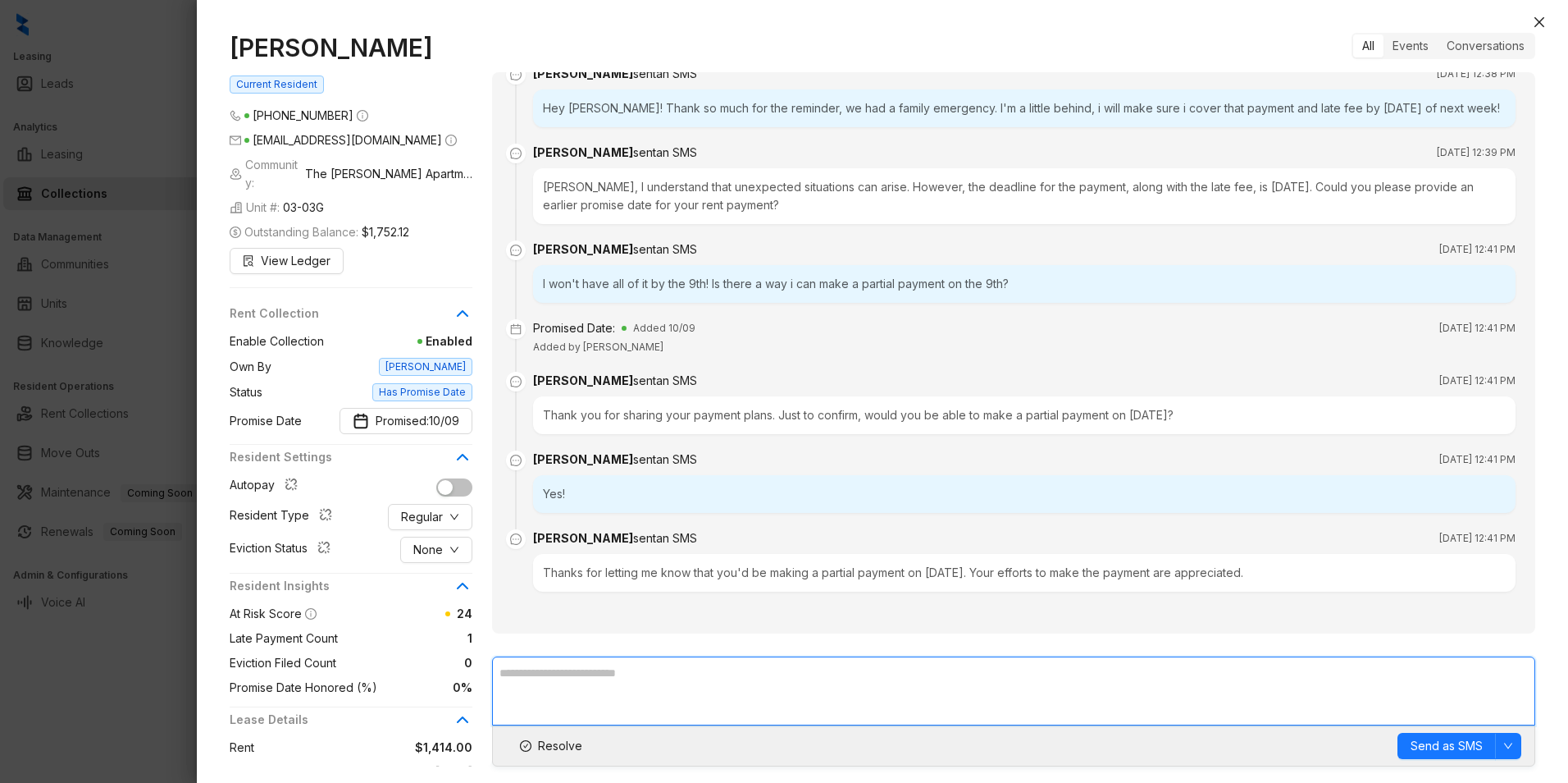
click at [632, 672] on textarea at bounding box center [1013, 691] width 1043 height 69
type textarea "**********"
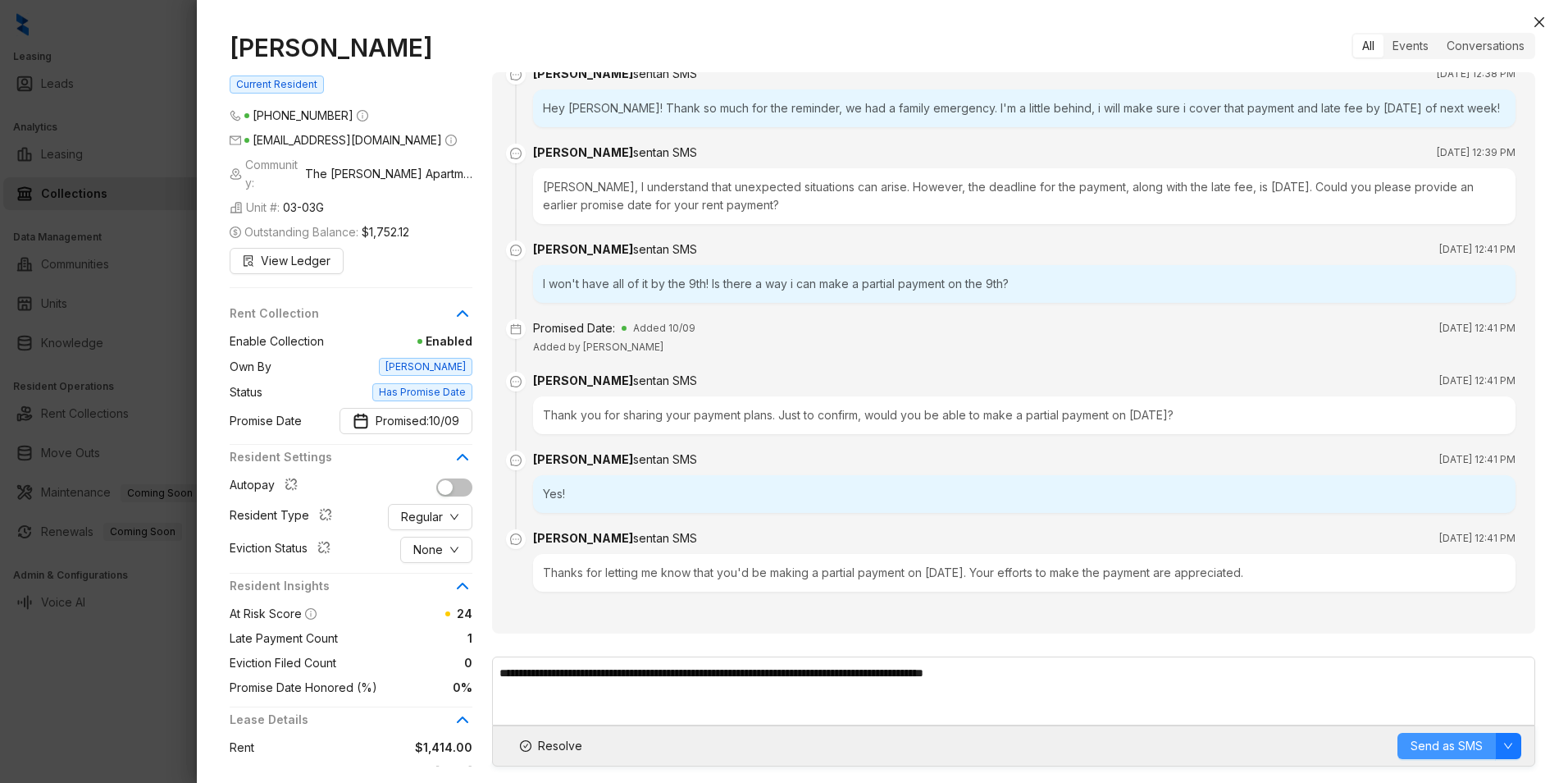
click at [1458, 750] on span "Send as SMS" at bounding box center [1447, 746] width 72 height 18
click at [1539, 19] on icon "close" at bounding box center [1539, 22] width 13 height 13
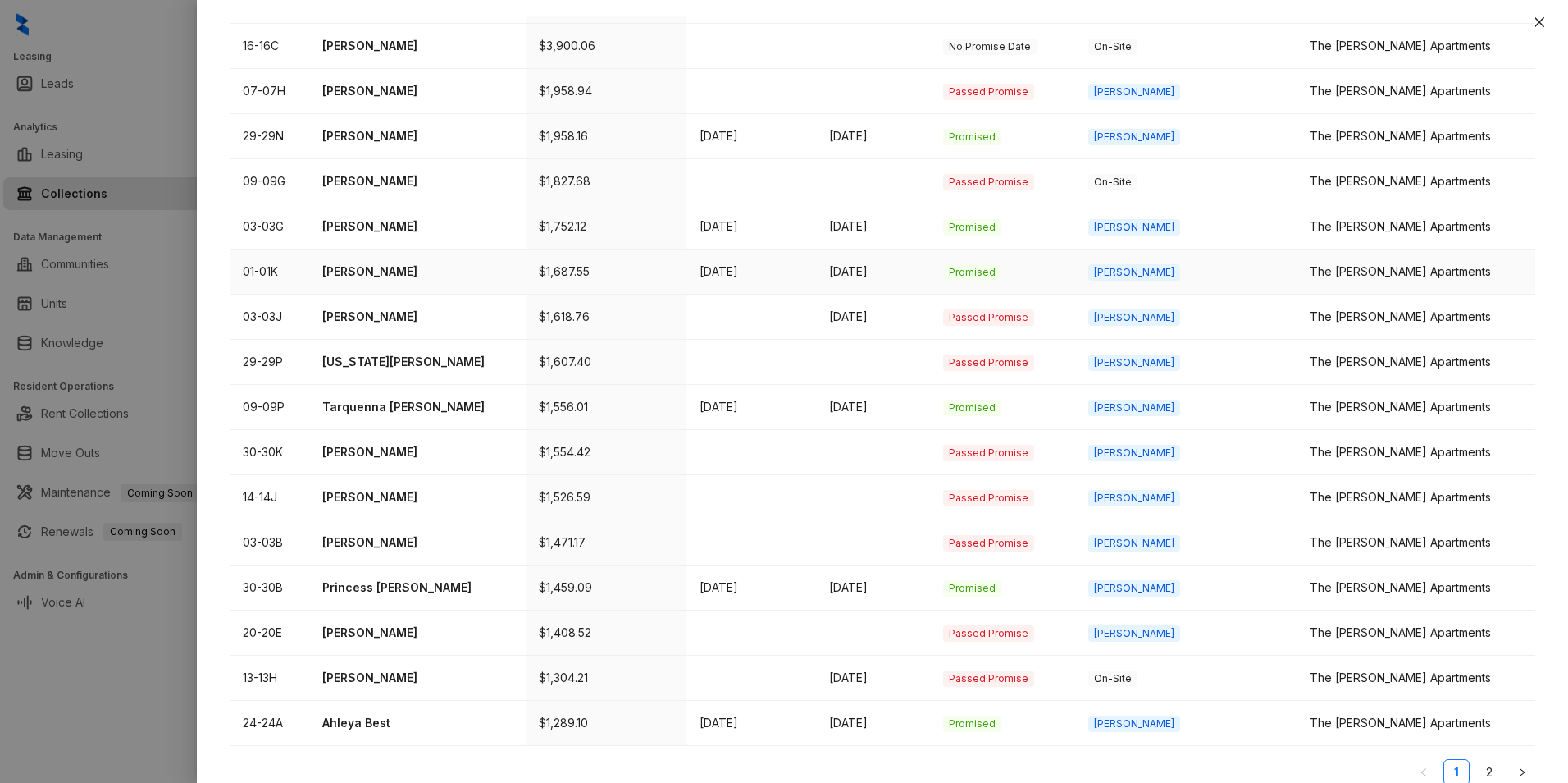
click at [375, 262] on p "[PERSON_NAME]" at bounding box center [418, 271] width 191 height 18
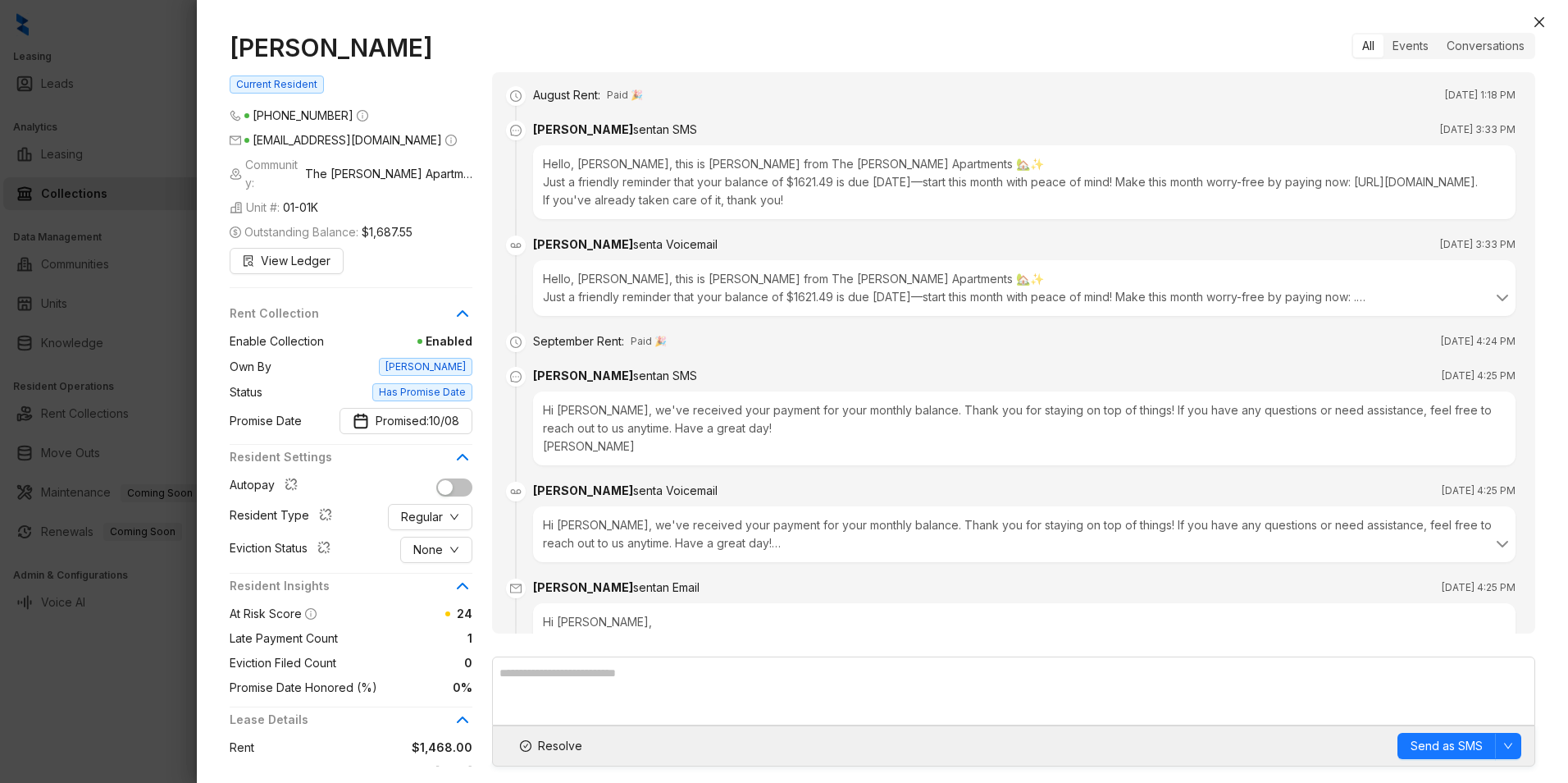
scroll to position [791, 0]
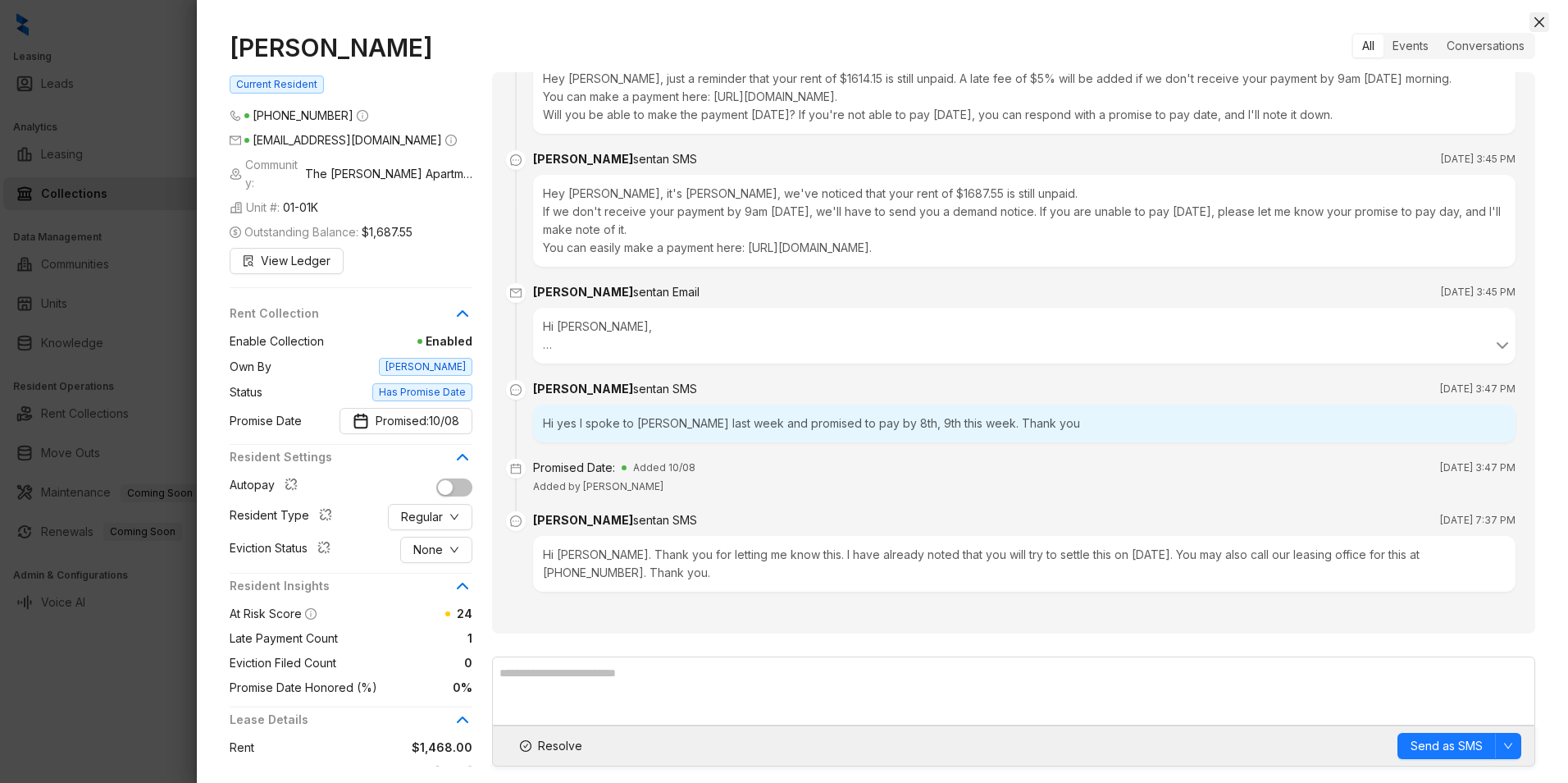
click at [1541, 20] on icon "close" at bounding box center [1539, 21] width 10 height 10
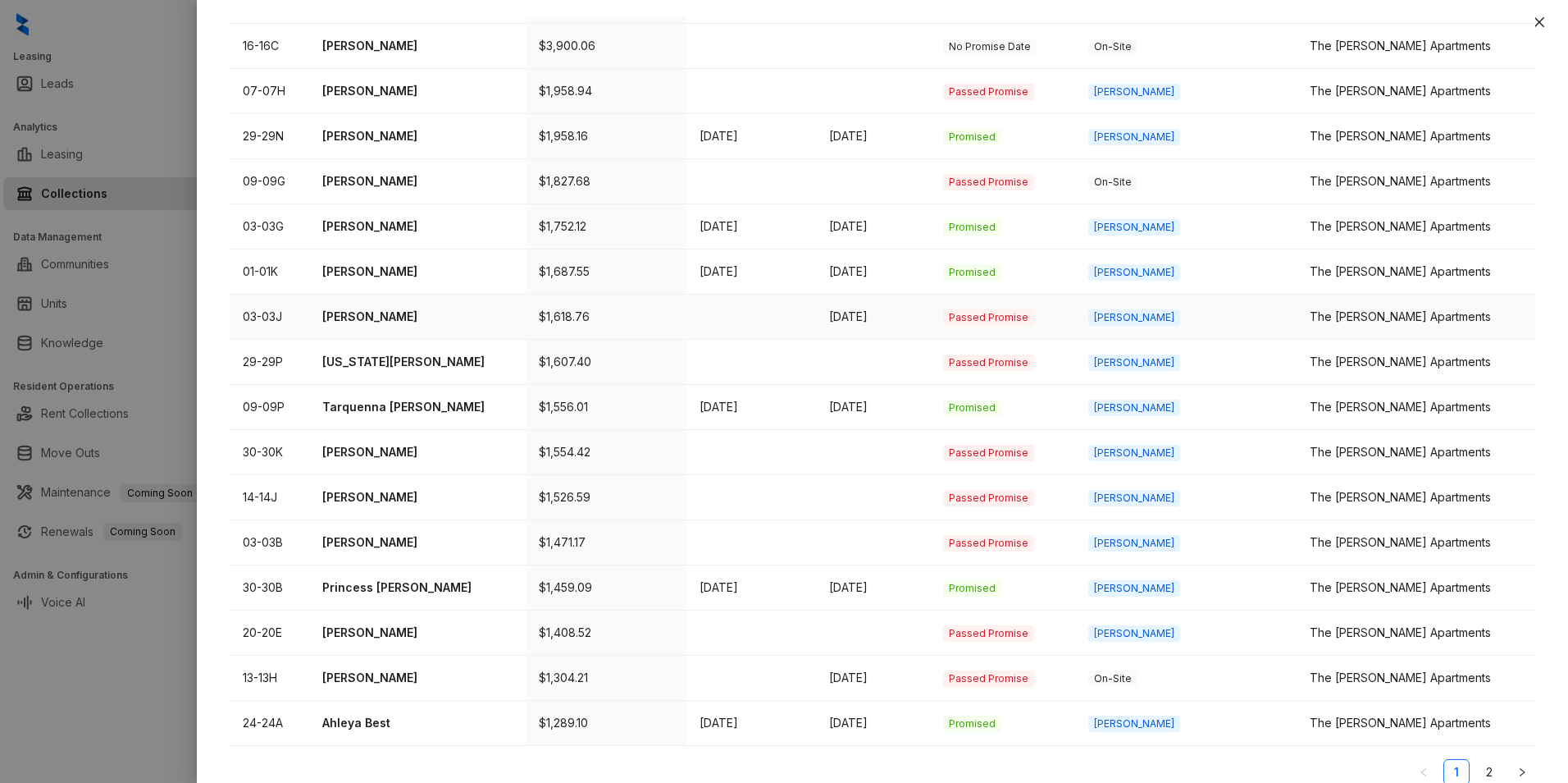
click at [460, 294] on td "[PERSON_NAME]" at bounding box center [417, 317] width 217 height 45
click at [458, 308] on p "[PERSON_NAME]" at bounding box center [418, 317] width 191 height 18
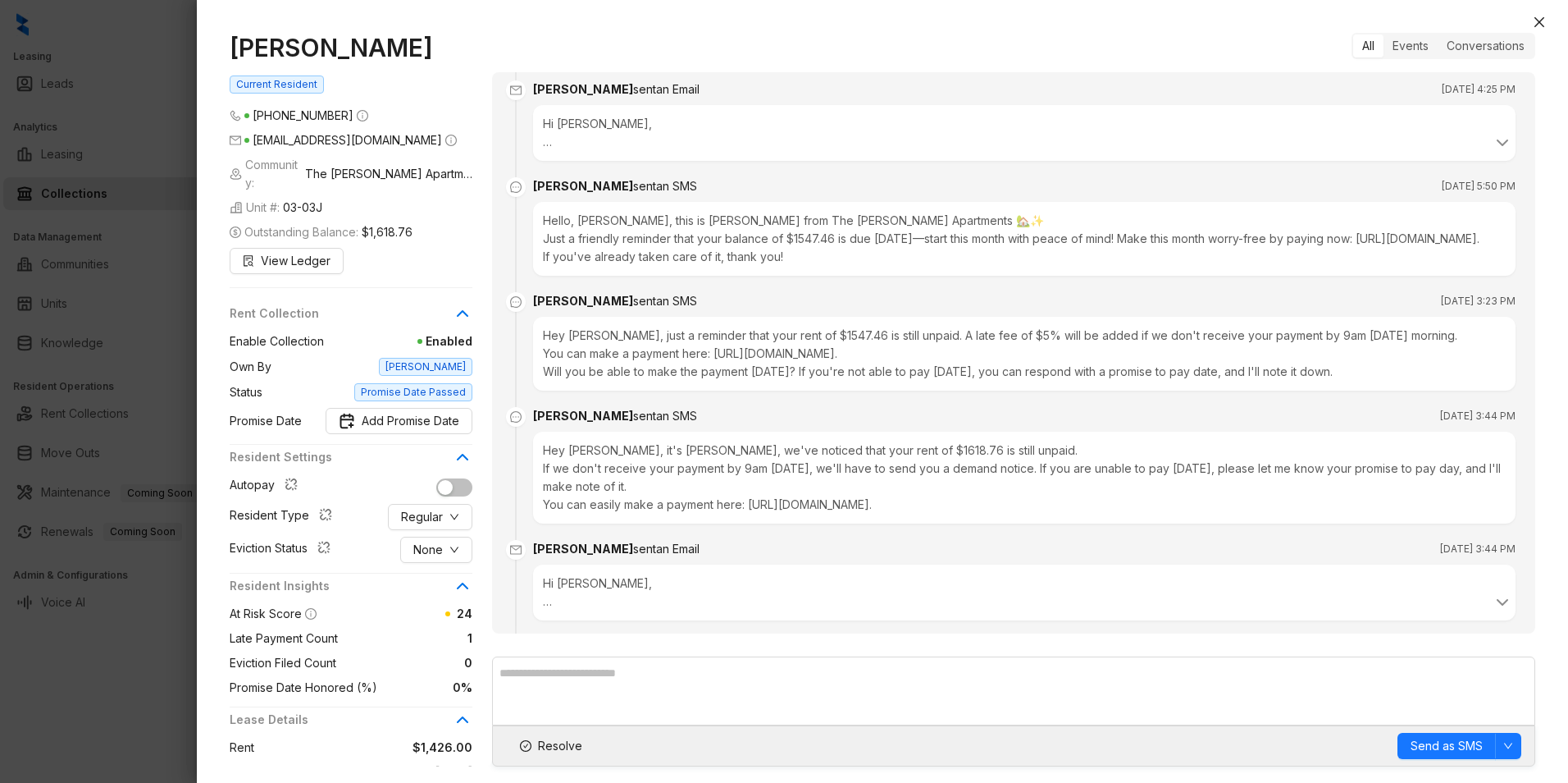
scroll to position [789, 0]
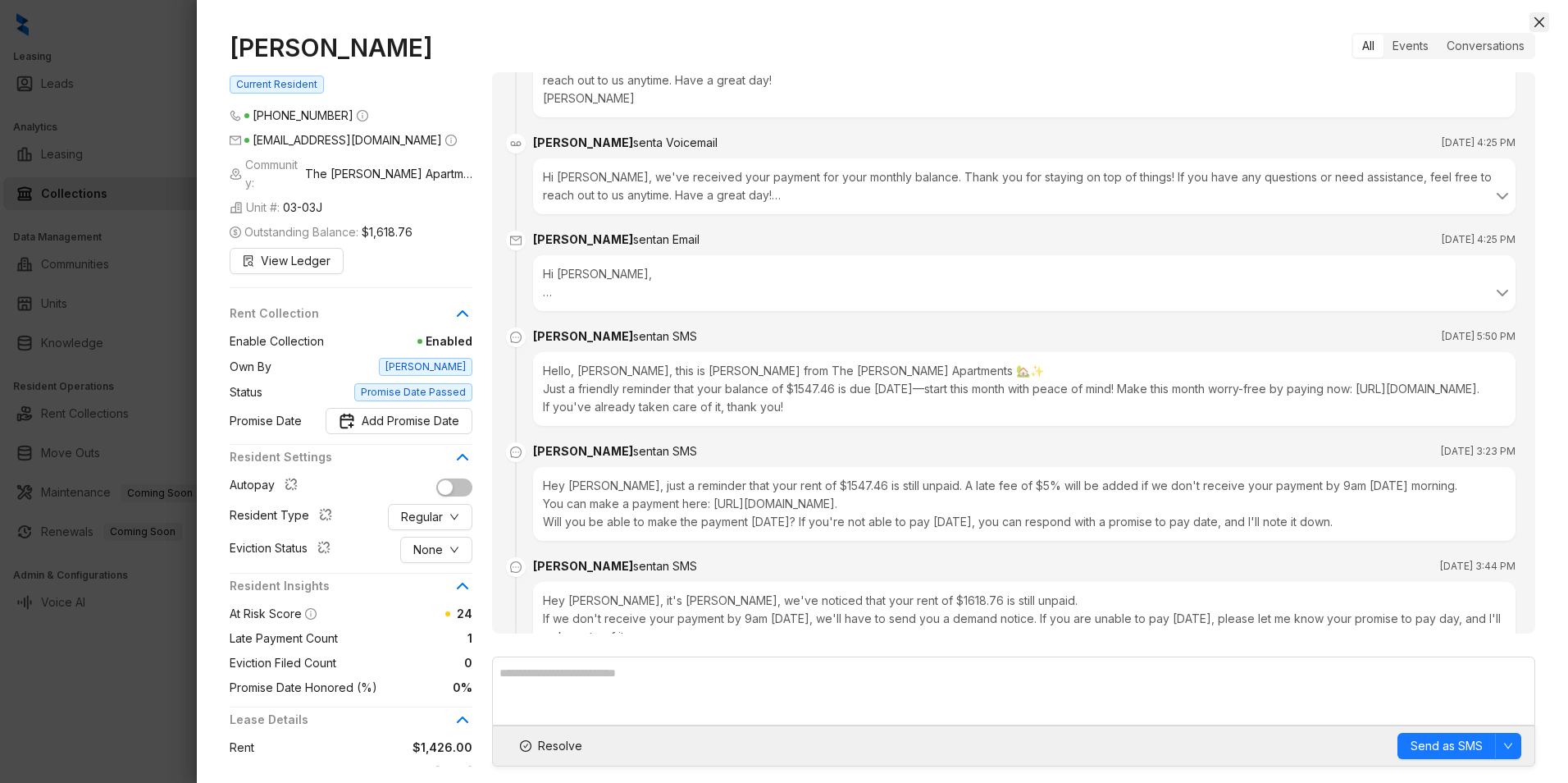
click at [1537, 18] on icon "close" at bounding box center [1539, 22] width 13 height 13
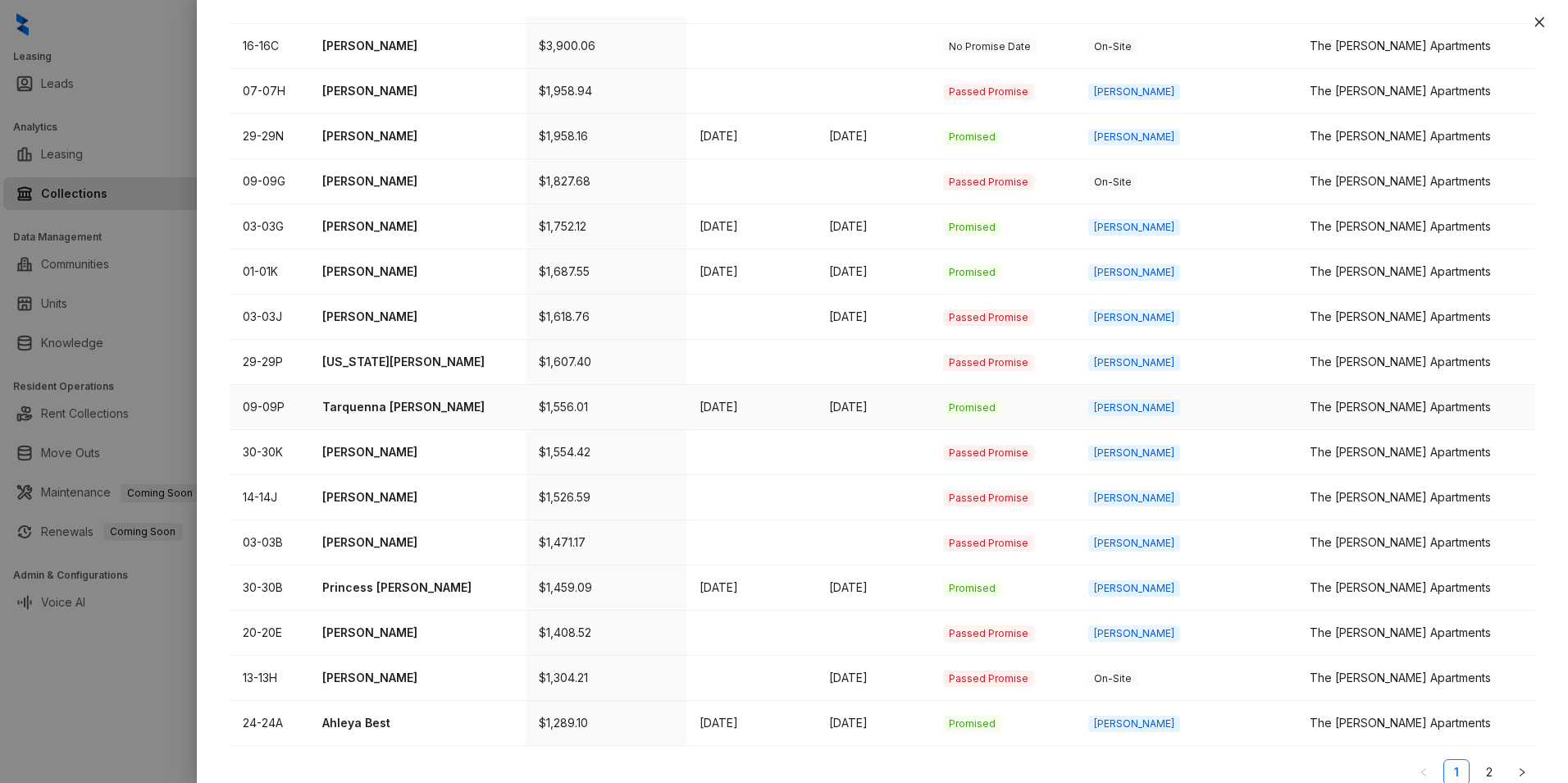
click at [416, 401] on td "Tarquenna [PERSON_NAME]" at bounding box center [417, 407] width 217 height 45
click at [423, 398] on p "Tarquenna [PERSON_NAME]" at bounding box center [418, 407] width 191 height 18
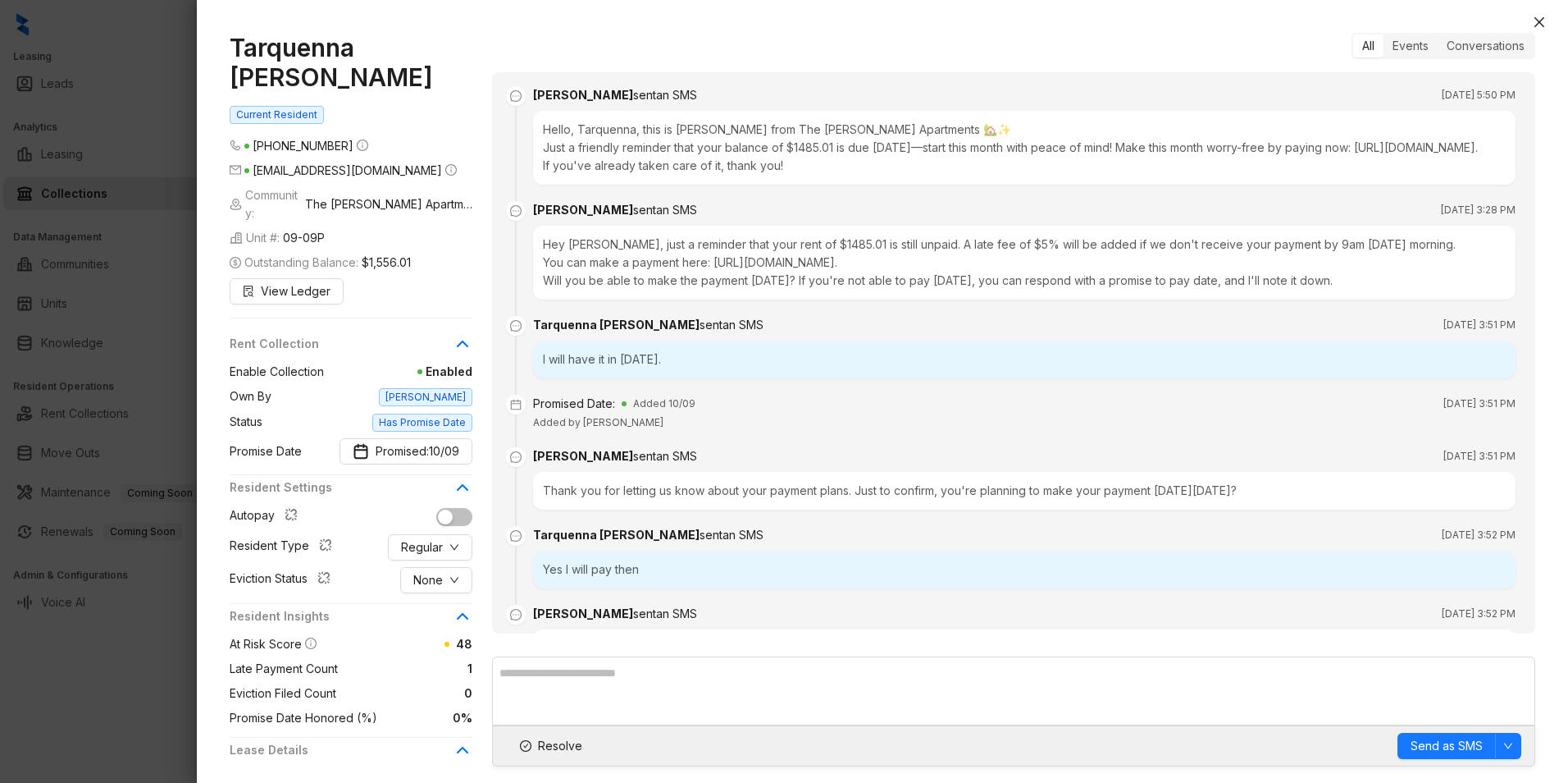
scroll to position [93, 0]
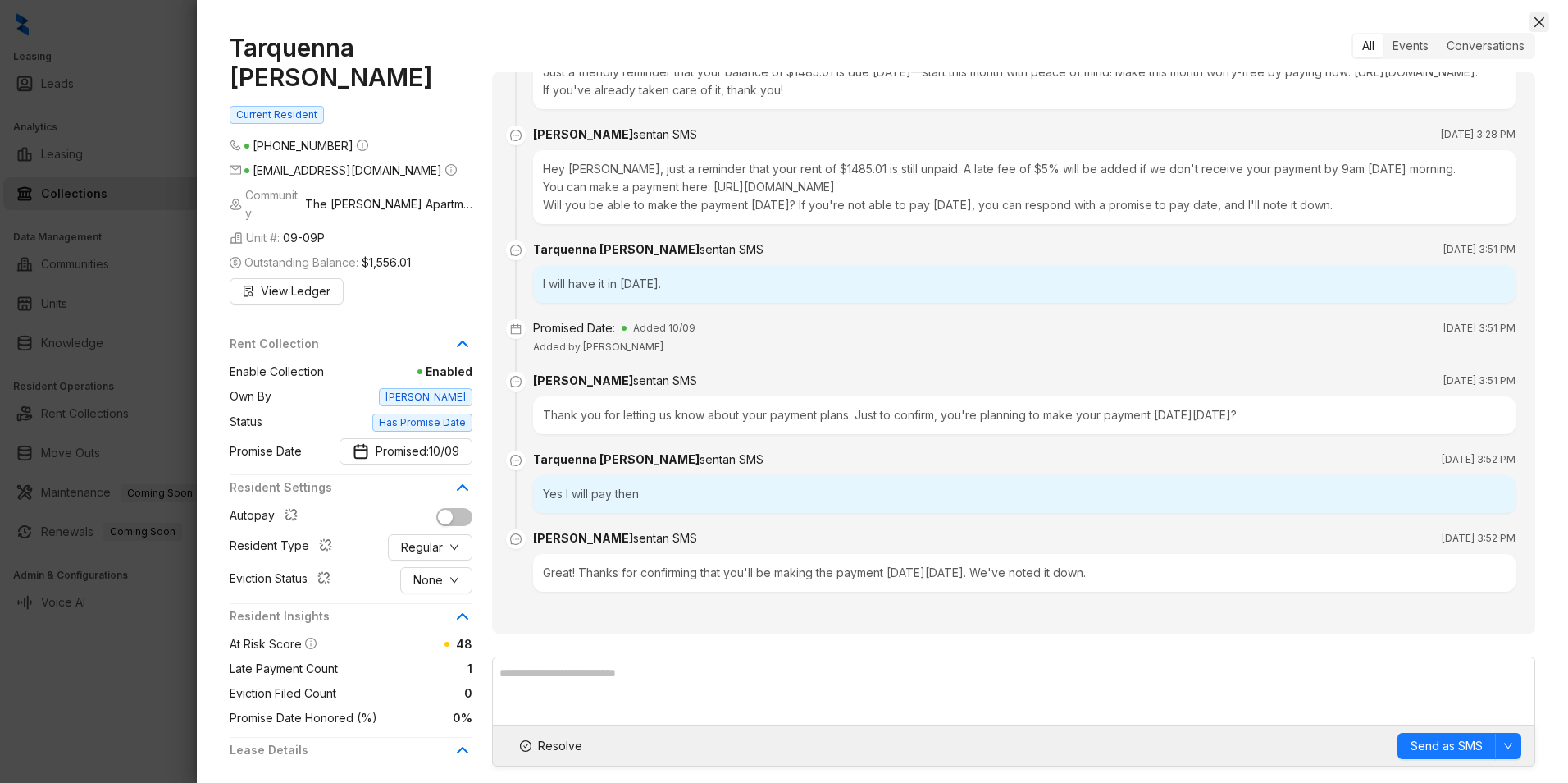
click at [1542, 21] on icon "close" at bounding box center [1539, 22] width 13 height 13
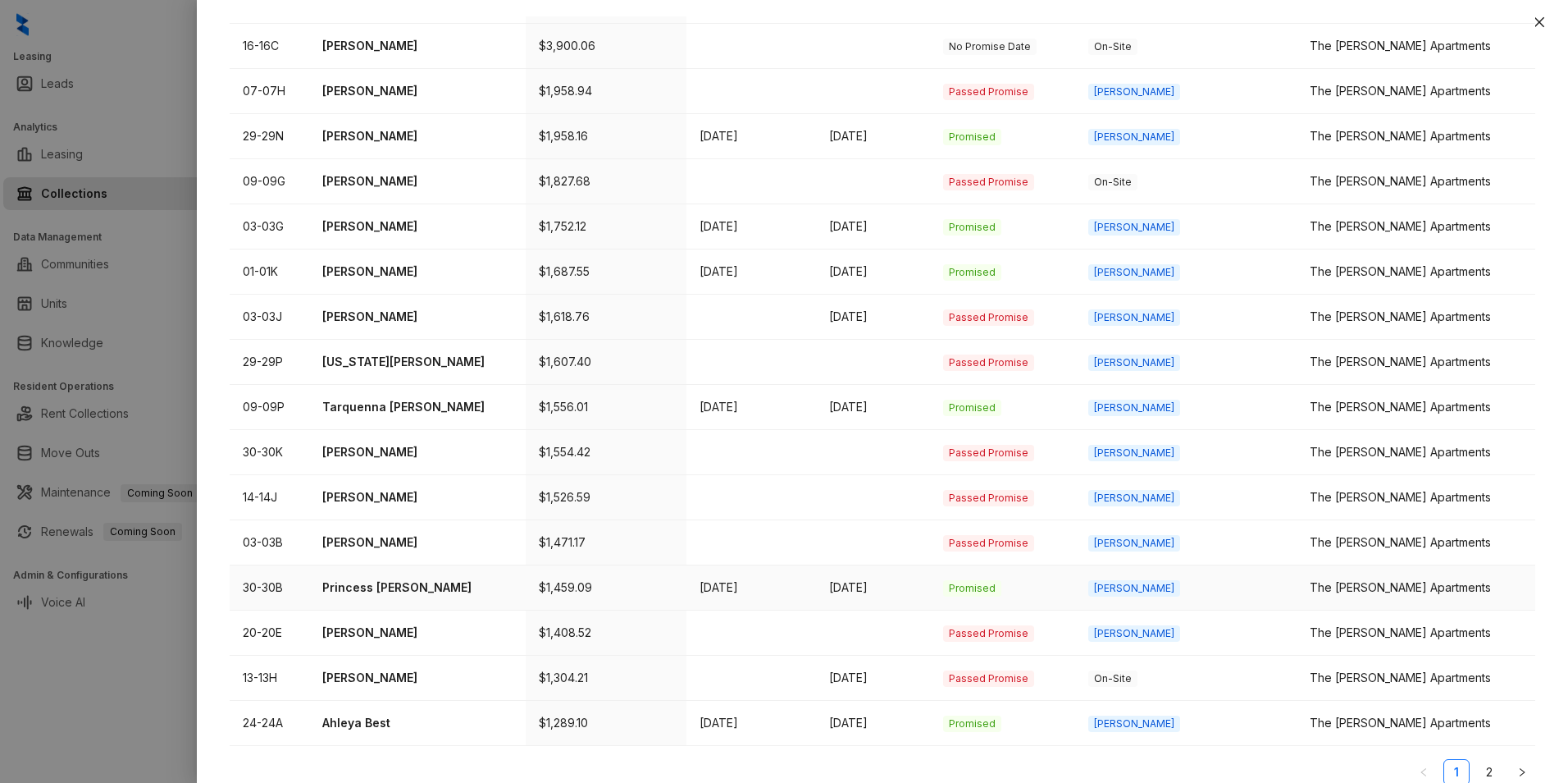
click at [490, 578] on p "Princess [PERSON_NAME]" at bounding box center [418, 587] width 191 height 18
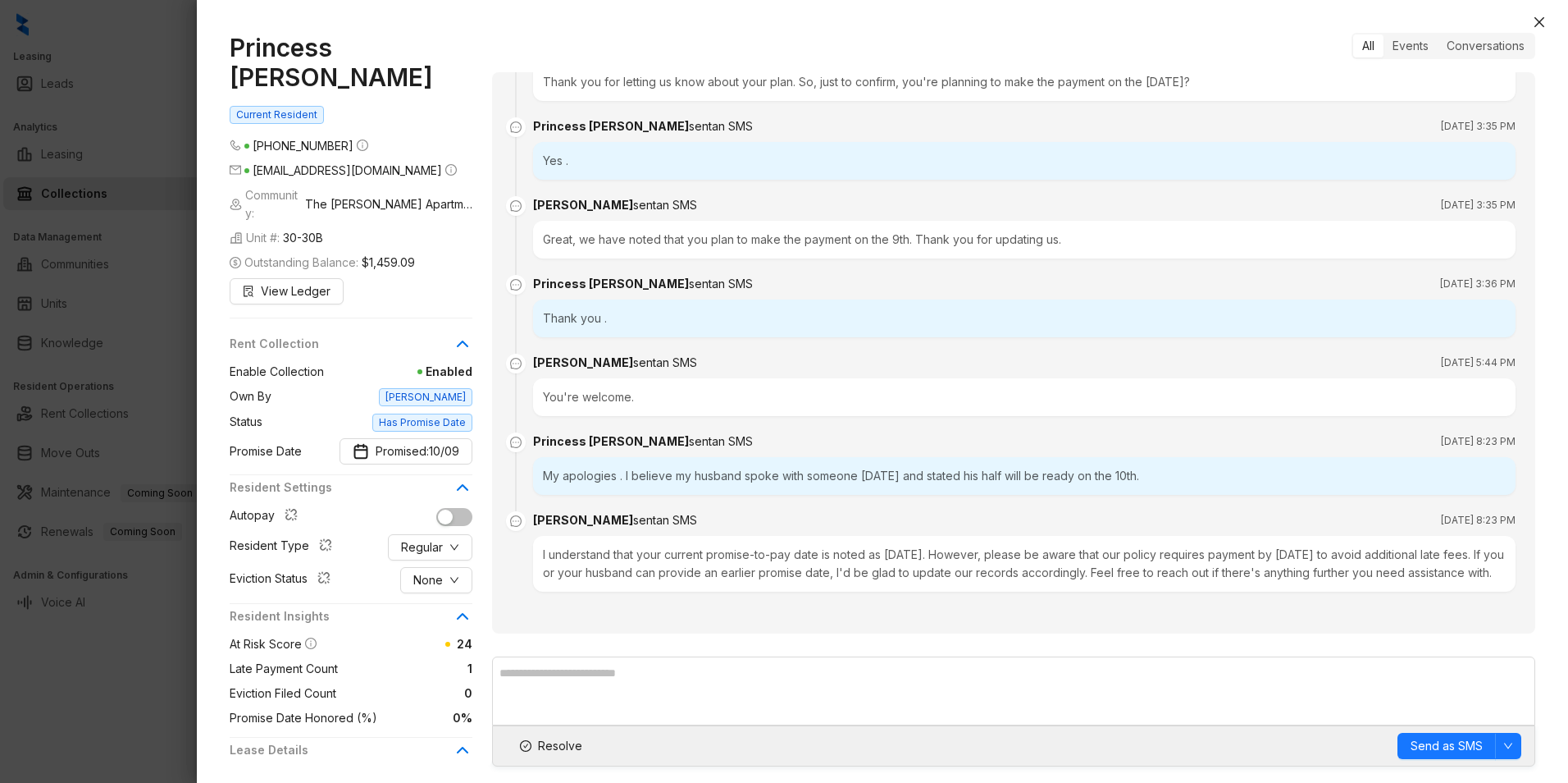
scroll to position [1052, 0]
click at [1539, 15] on button "Close" at bounding box center [1540, 22] width 20 height 20
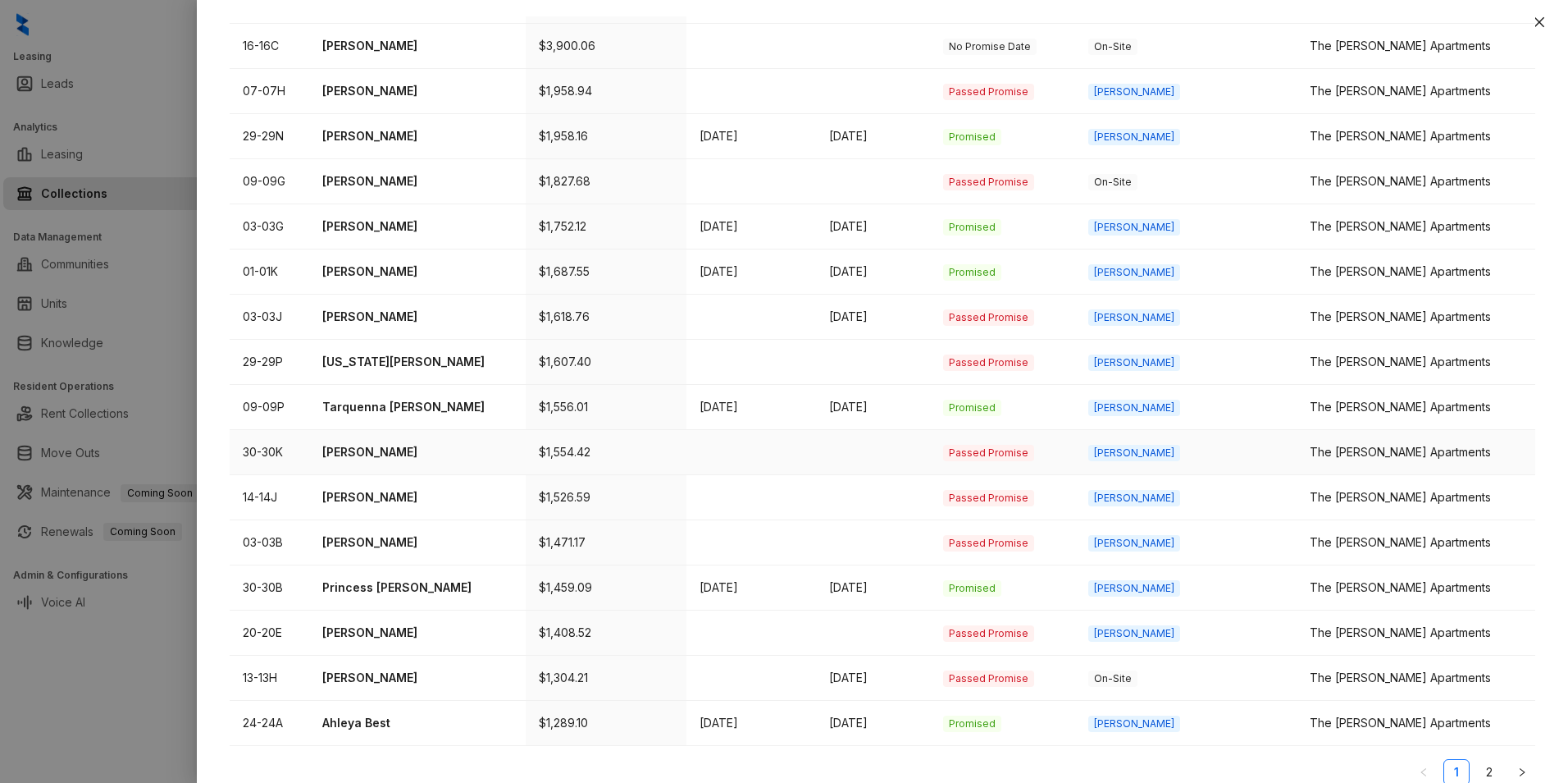
click at [513, 443] on p "[PERSON_NAME]" at bounding box center [418, 452] width 191 height 18
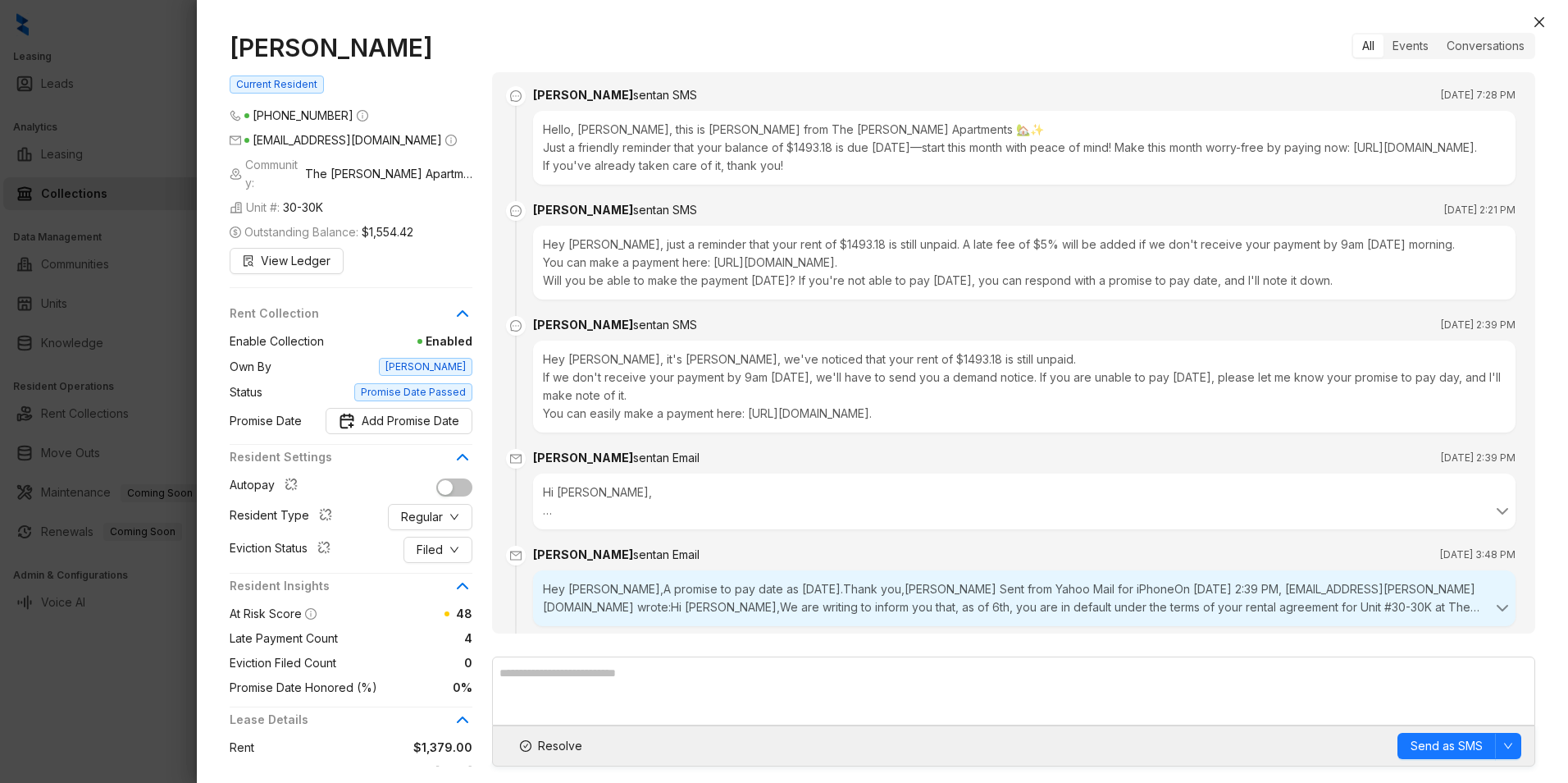
scroll to position [1129, 0]
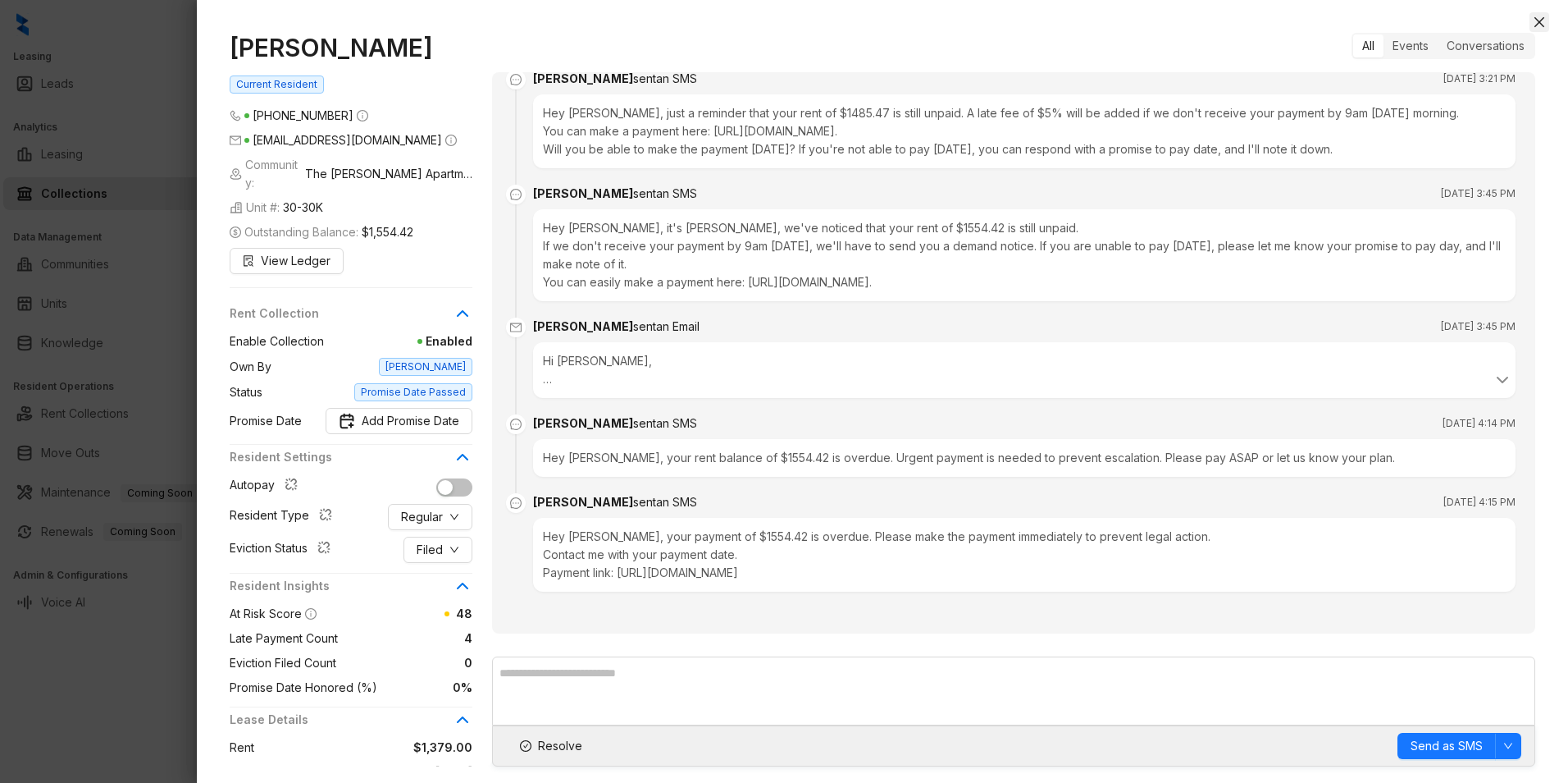
click at [1537, 27] on icon "close" at bounding box center [1539, 22] width 13 height 13
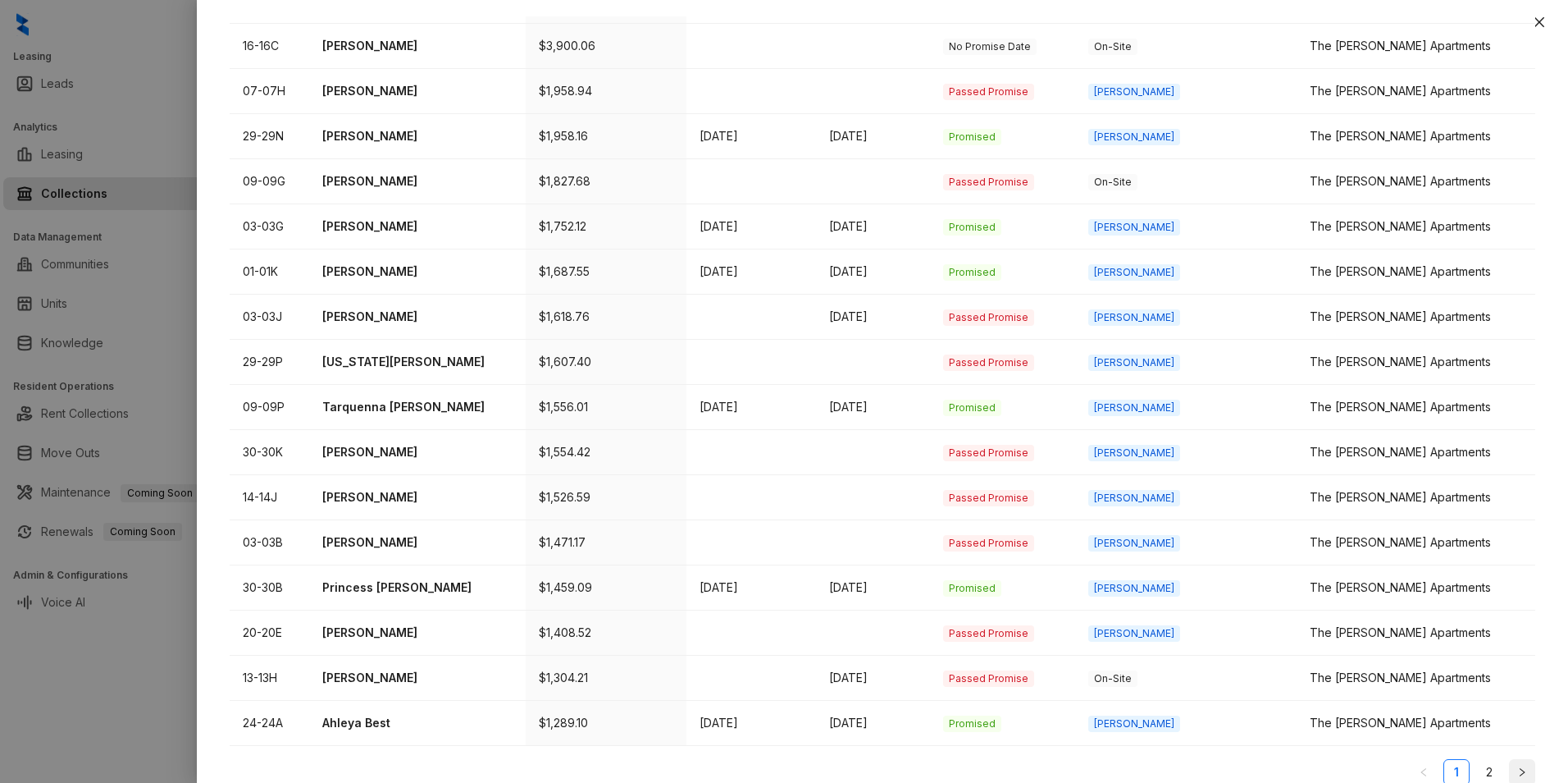
click at [1517, 767] on icon "right" at bounding box center [1522, 771] width 10 height 10
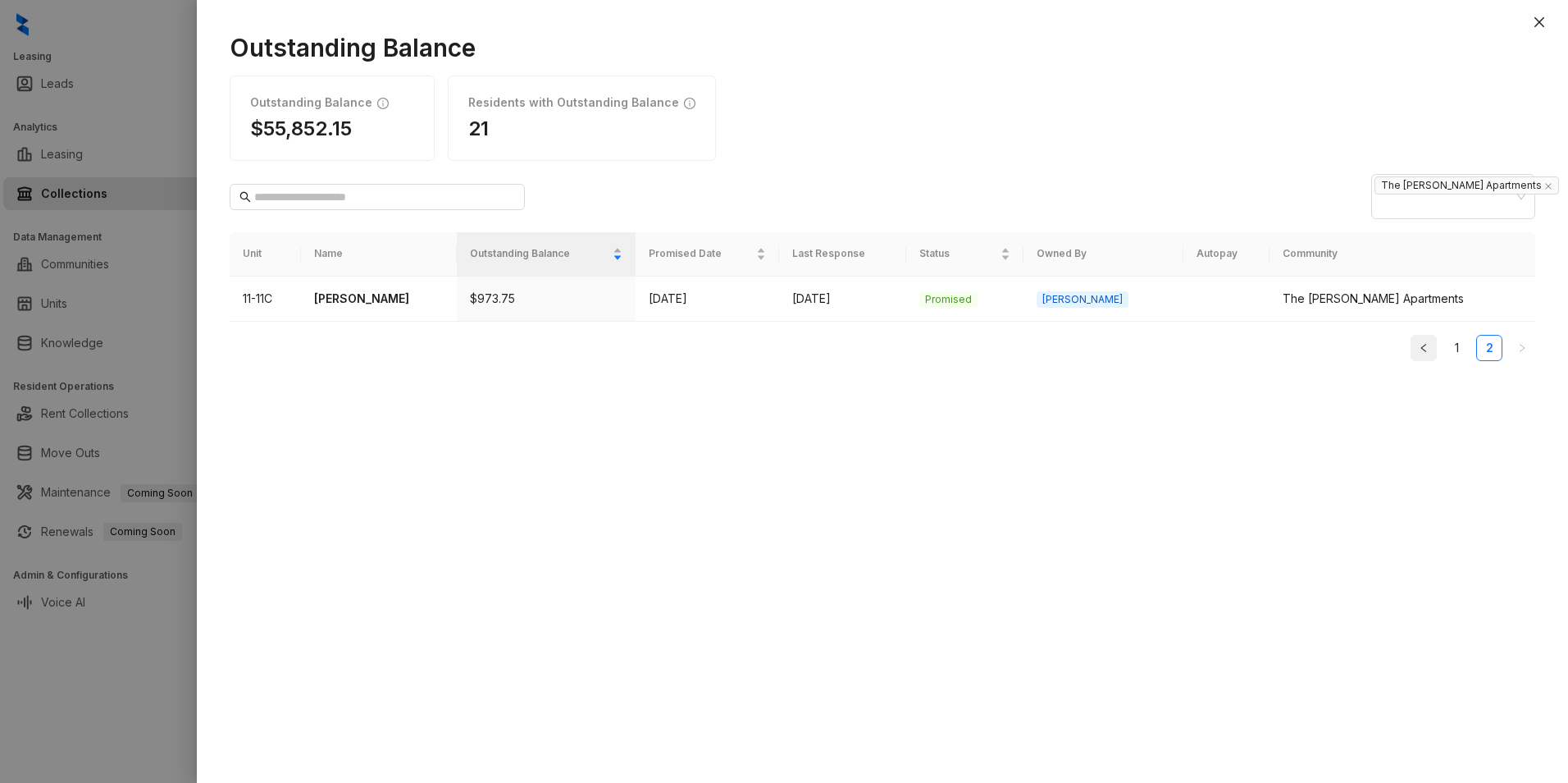
click at [1424, 343] on icon "left" at bounding box center [1424, 348] width 10 height 10
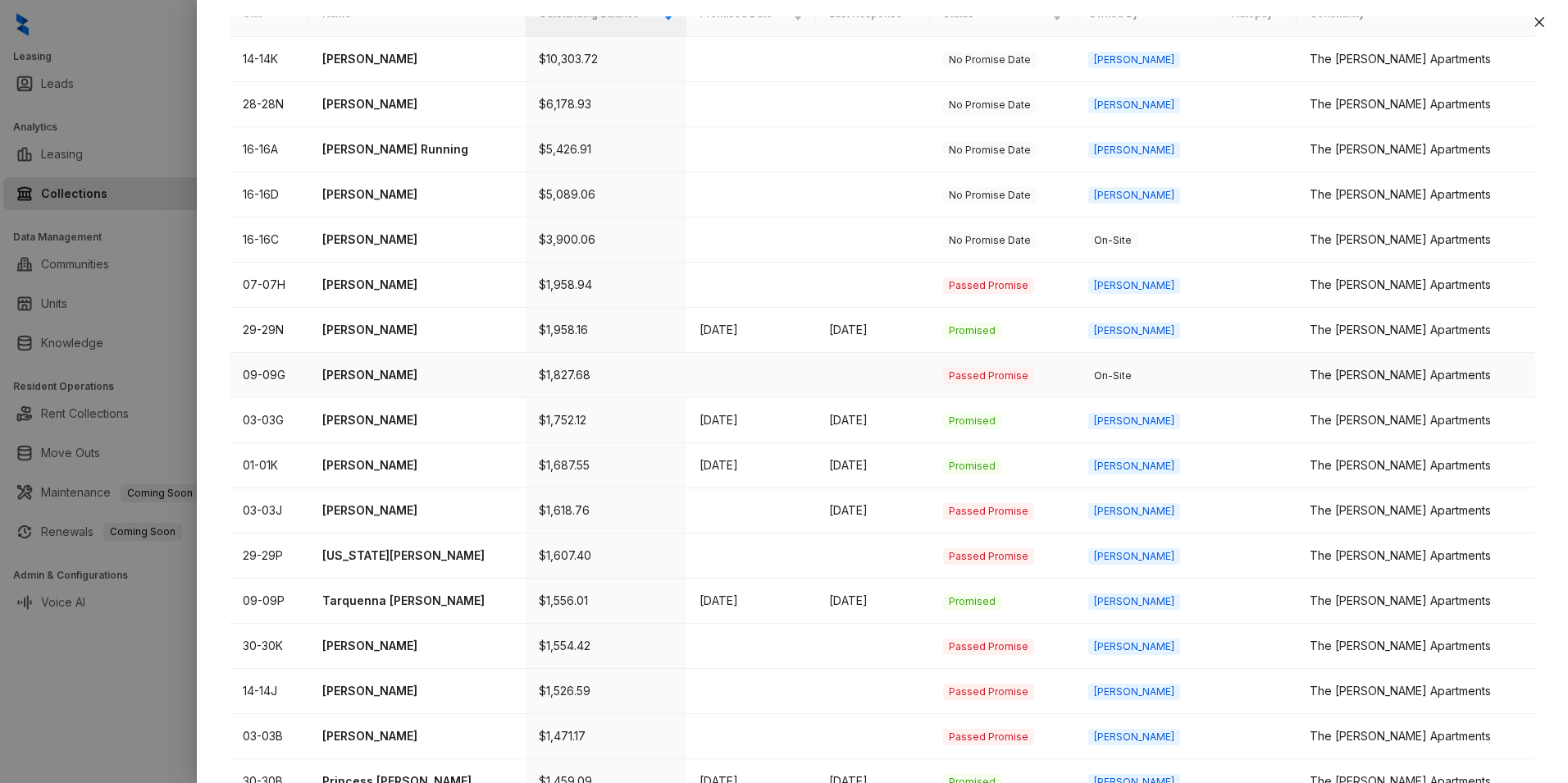
scroll to position [270, 0]
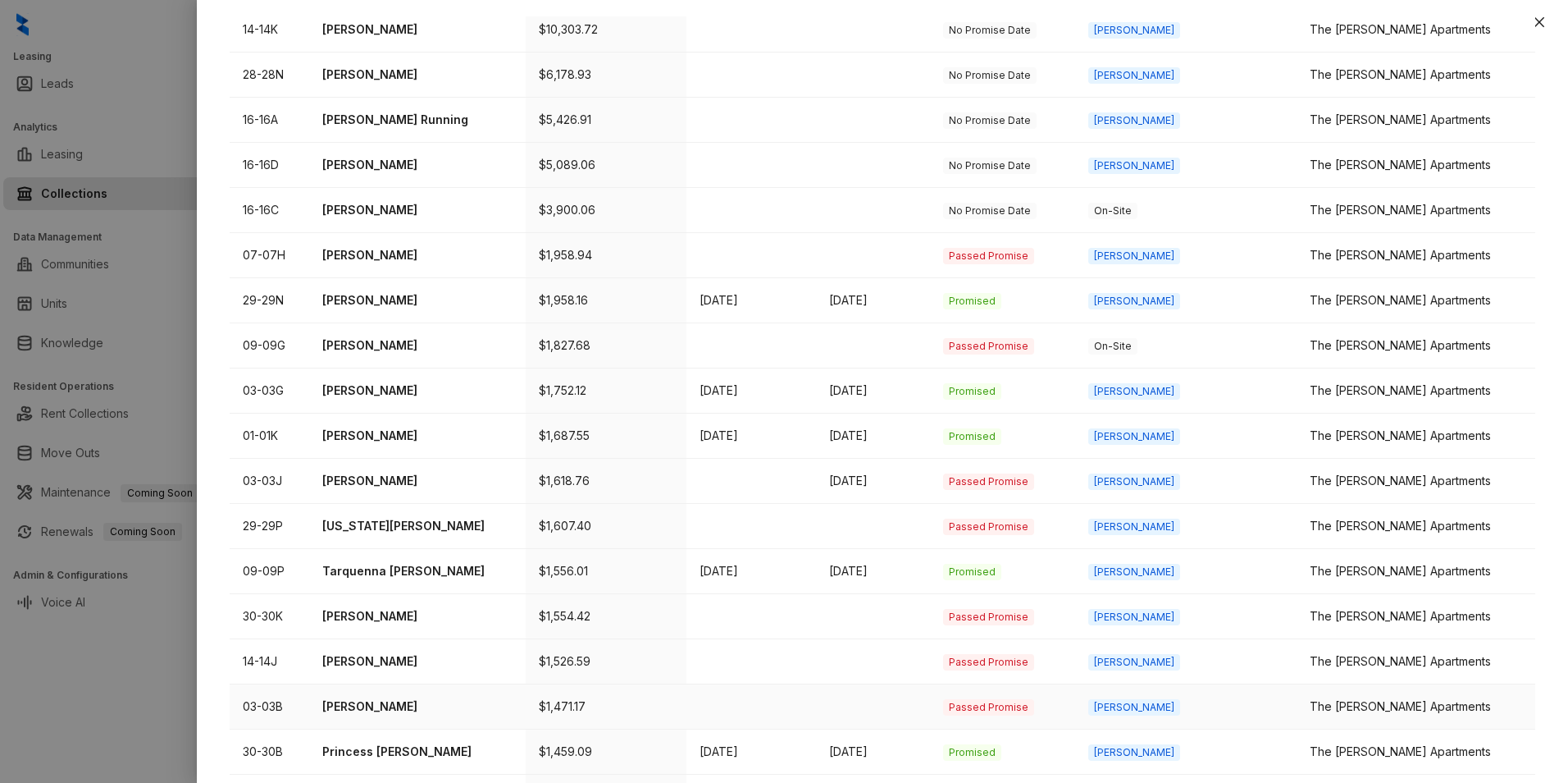
click at [468, 698] on p "[PERSON_NAME]" at bounding box center [418, 707] width 191 height 18
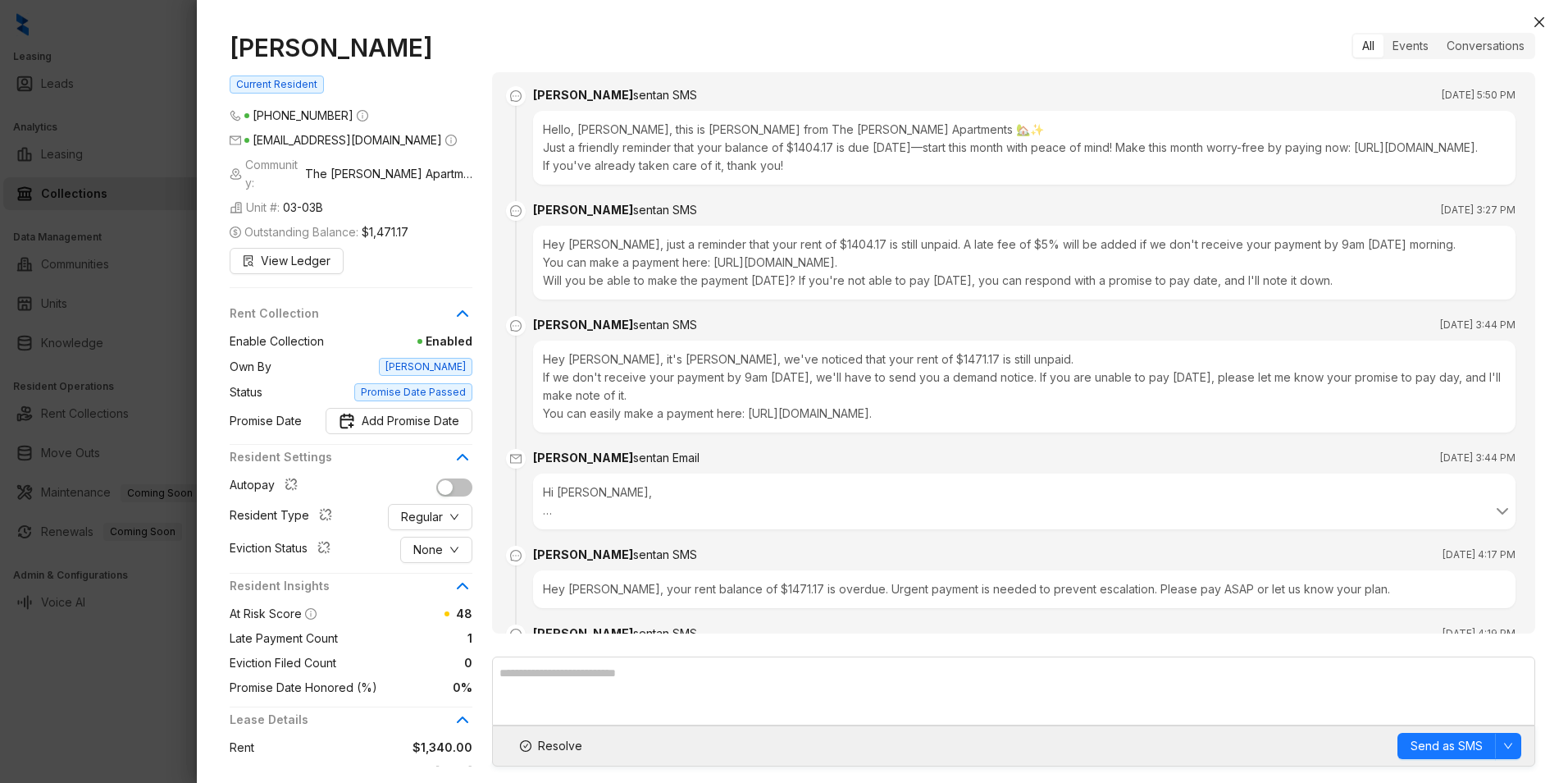
scroll to position [149, 0]
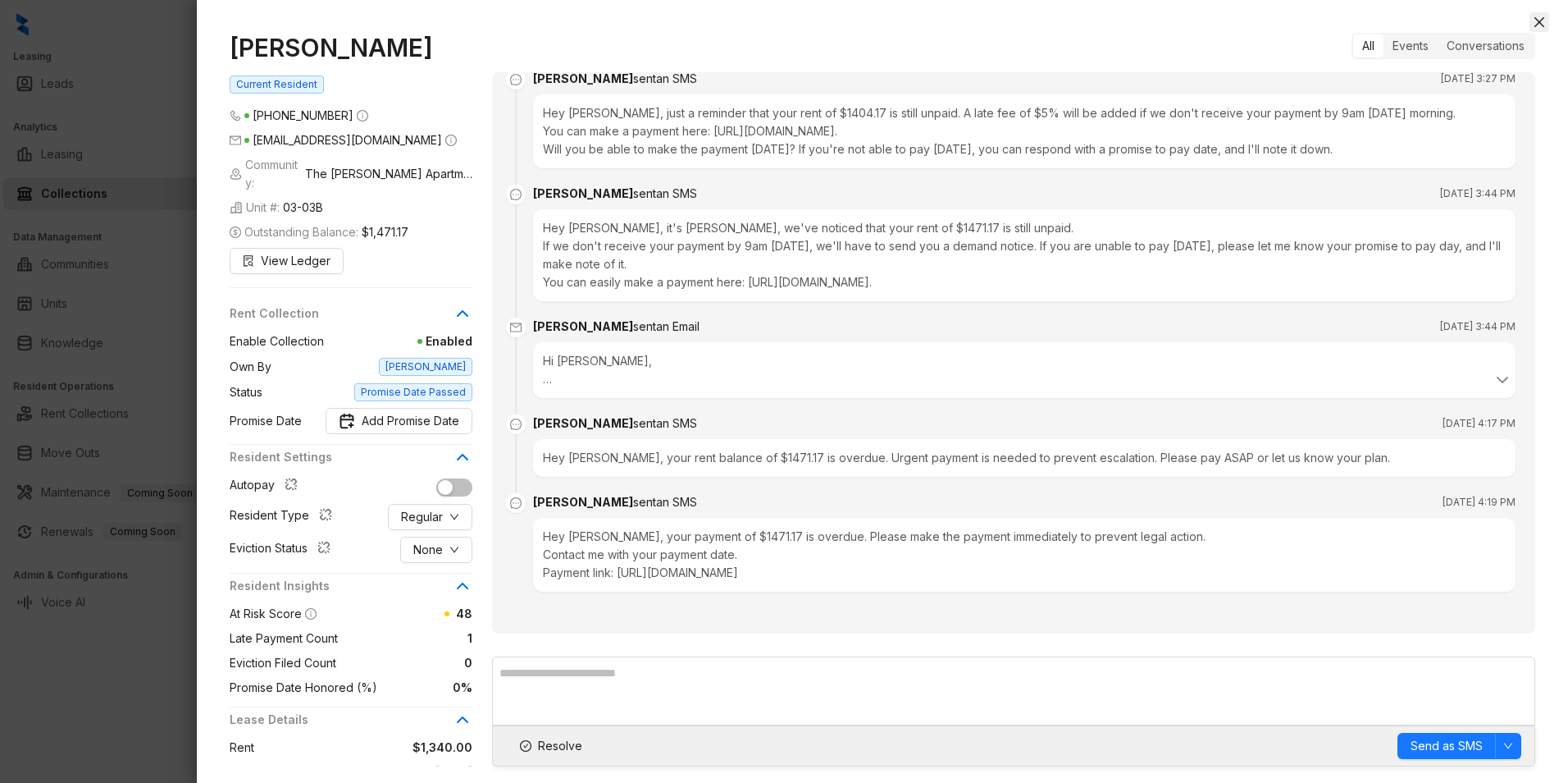
click at [1533, 23] on icon "close" at bounding box center [1539, 22] width 13 height 13
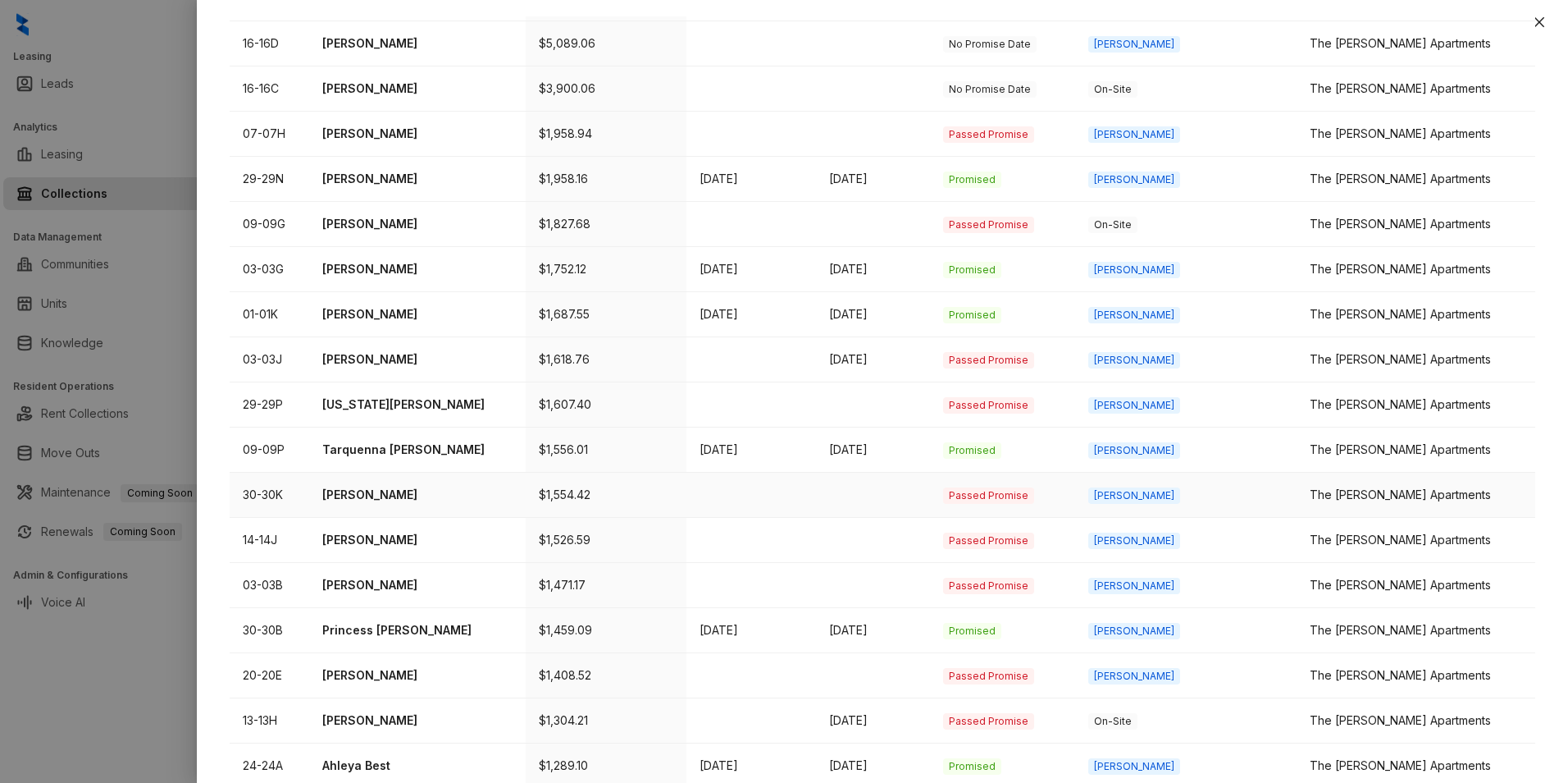
scroll to position [434, 0]
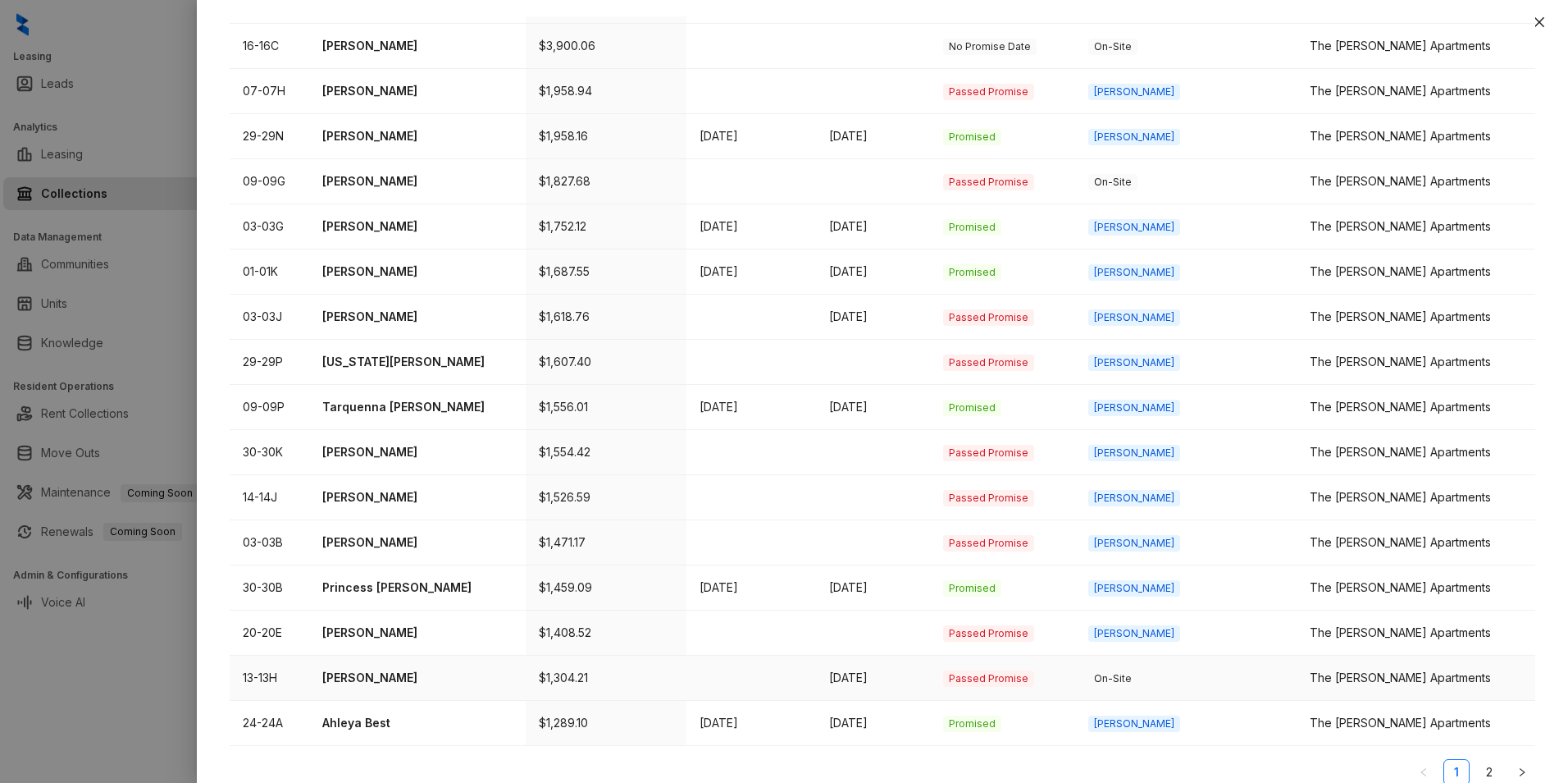
click at [483, 669] on p "[PERSON_NAME]" at bounding box center [418, 677] width 191 height 18
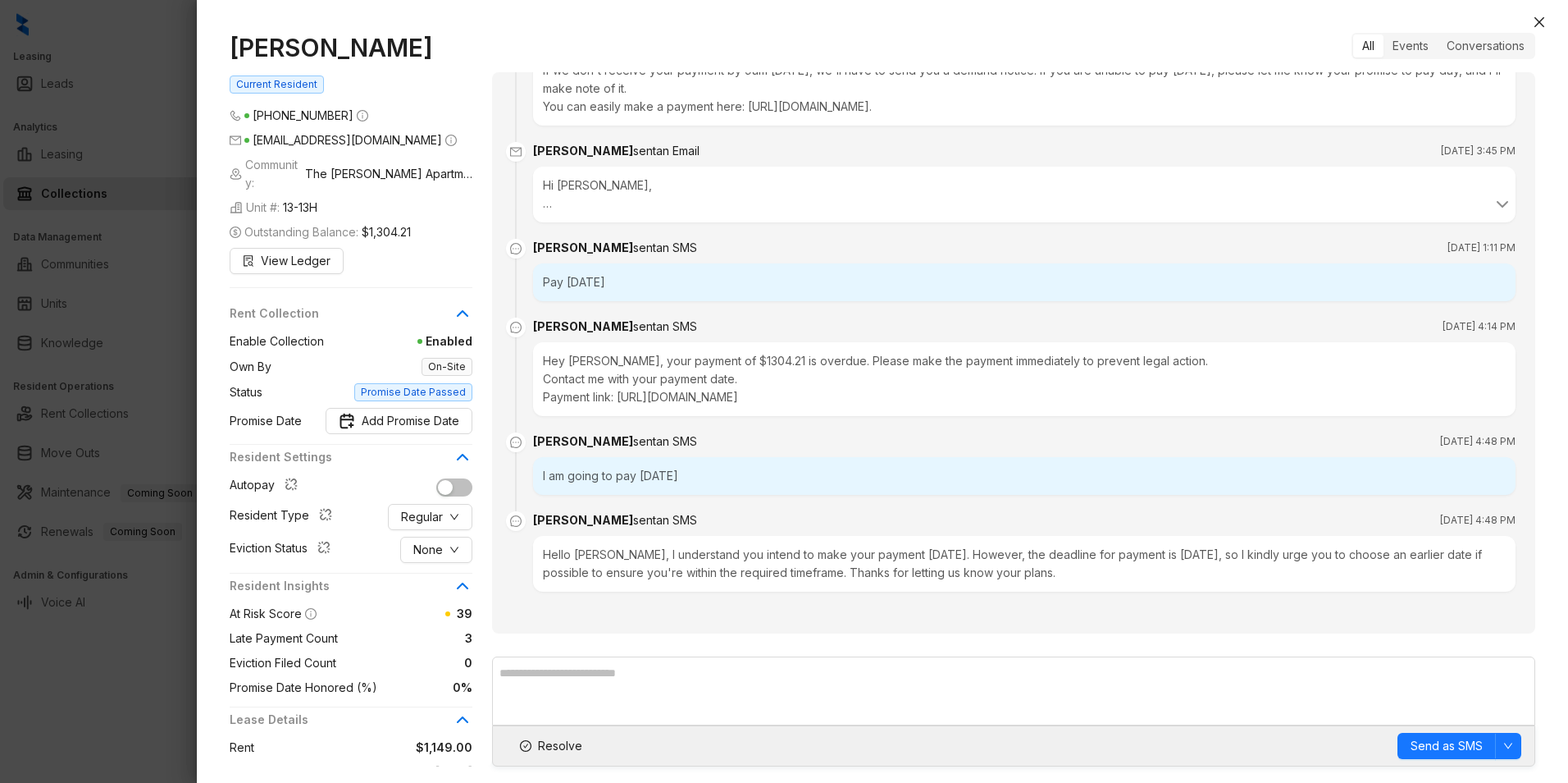
scroll to position [3192, 0]
click at [1541, 16] on icon "close" at bounding box center [1539, 22] width 13 height 13
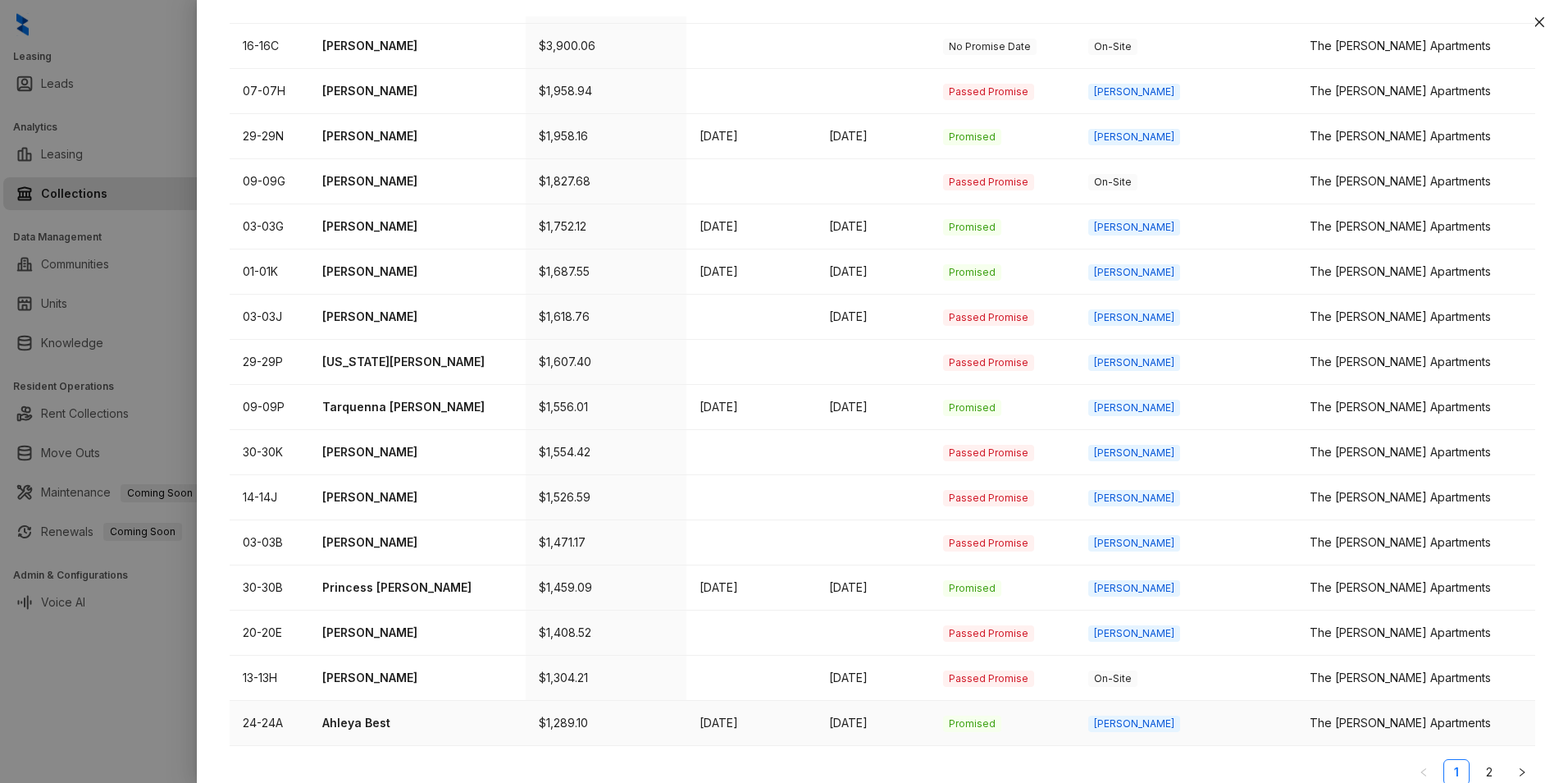
click at [488, 714] on p "Ahleya Best" at bounding box center [418, 723] width 191 height 18
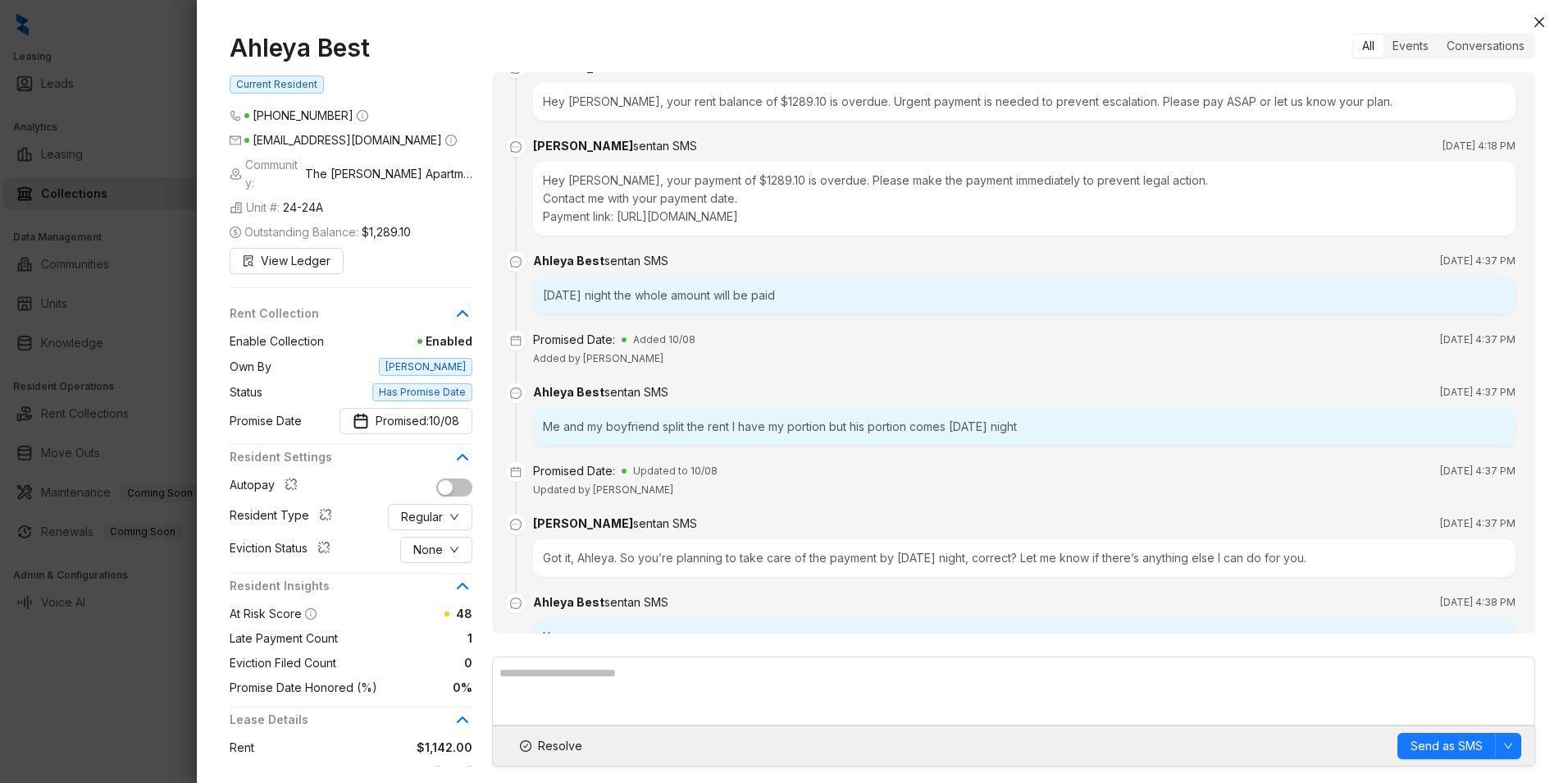
scroll to position [727, 0]
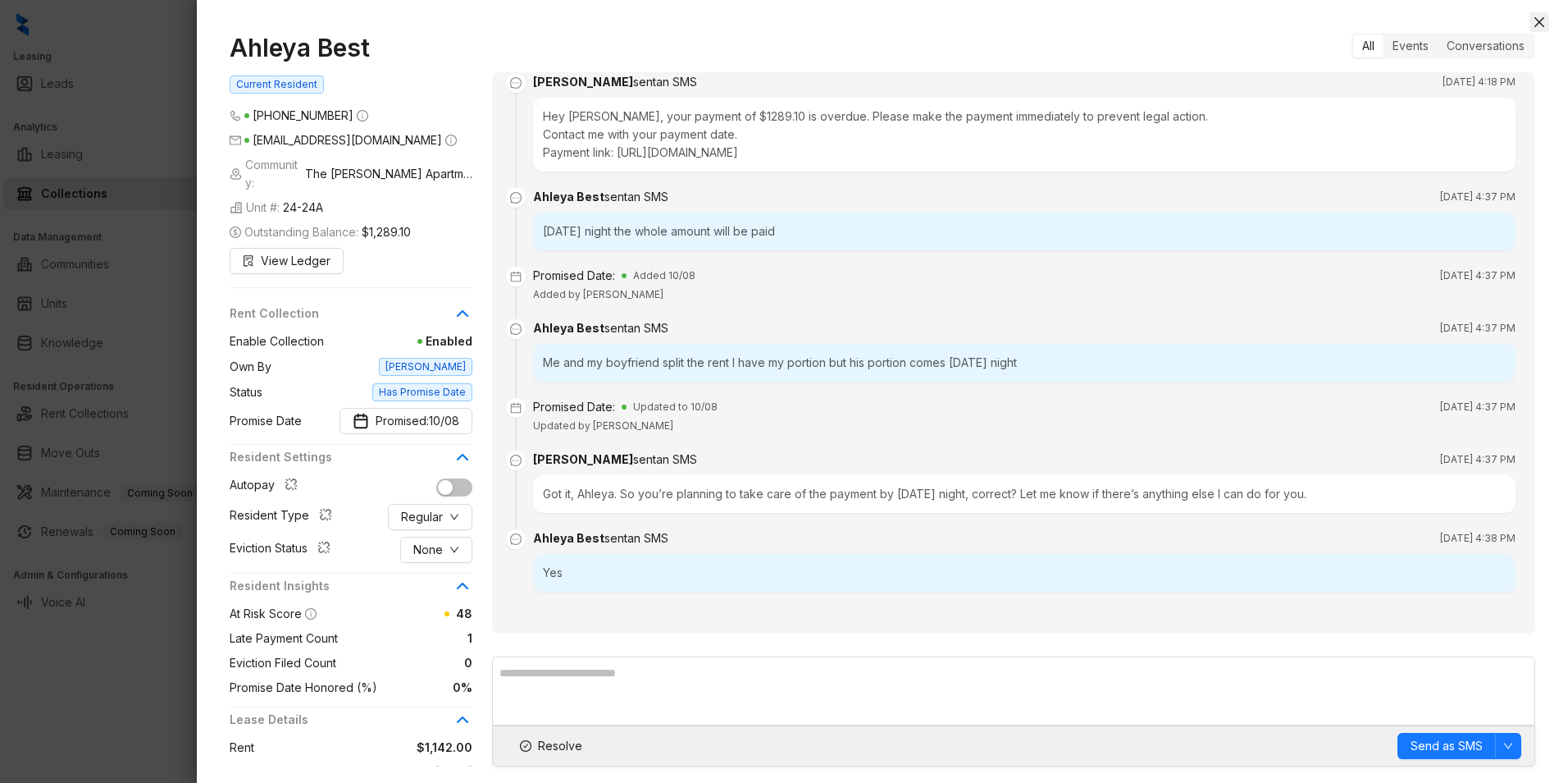
click at [1543, 20] on icon "close" at bounding box center [1539, 22] width 13 height 13
